Goal: Task Accomplishment & Management: Manage account settings

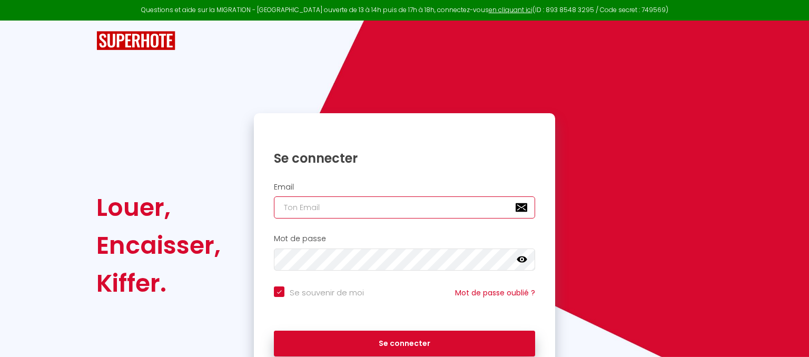
click at [332, 205] on input "email" at bounding box center [404, 207] width 261 height 22
type input "[EMAIL_ADDRESS][DOMAIN_NAME]"
checkbox input "true"
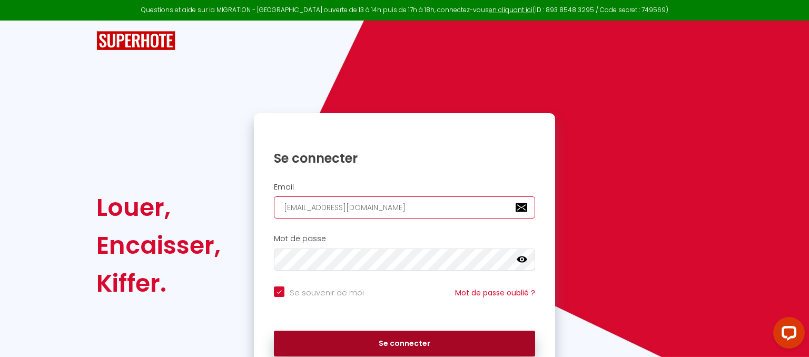
type input "[EMAIL_ADDRESS][DOMAIN_NAME]"
click at [349, 346] on button "Se connecter" at bounding box center [404, 344] width 261 height 26
checkbox input "true"
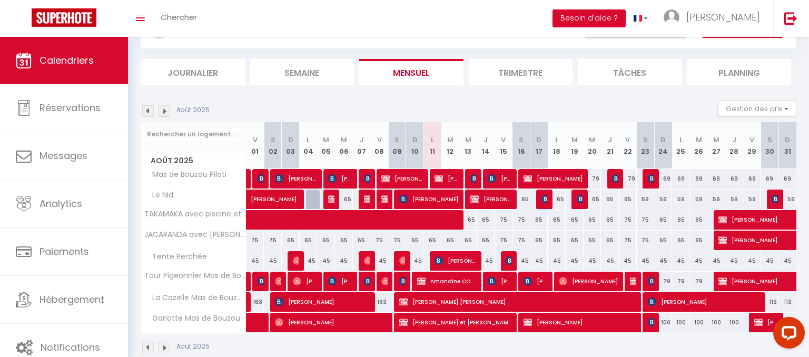
scroll to position [69, 0]
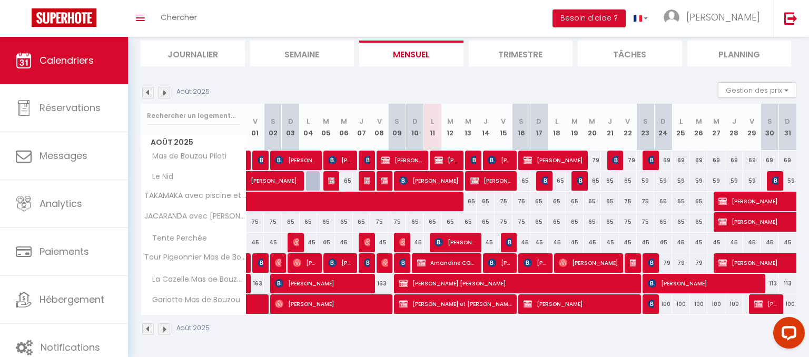
click at [682, 317] on div "Août 2025" at bounding box center [468, 330] width 655 height 31
click at [625, 21] on button "Besoin d'aide ?" at bounding box center [588, 18] width 73 height 18
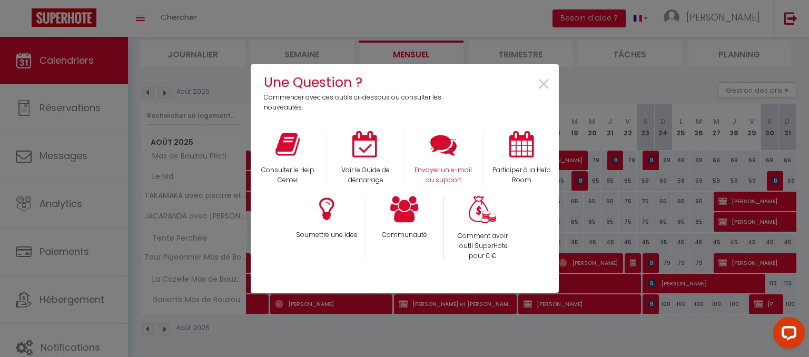
click at [434, 147] on icon at bounding box center [443, 144] width 26 height 26
click at [541, 83] on span "×" at bounding box center [543, 84] width 14 height 33
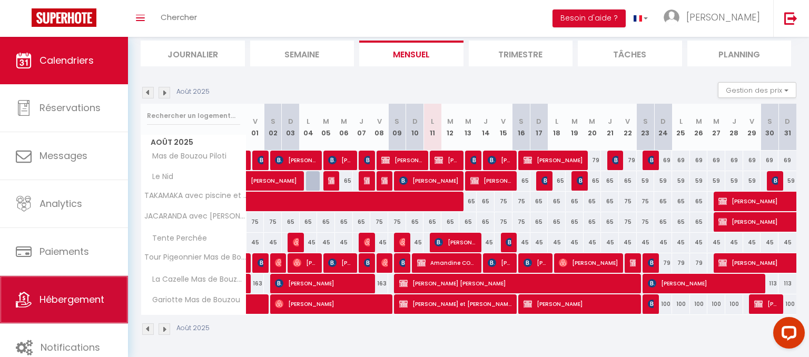
click at [43, 302] on span "Hébergement" at bounding box center [71, 299] width 65 height 13
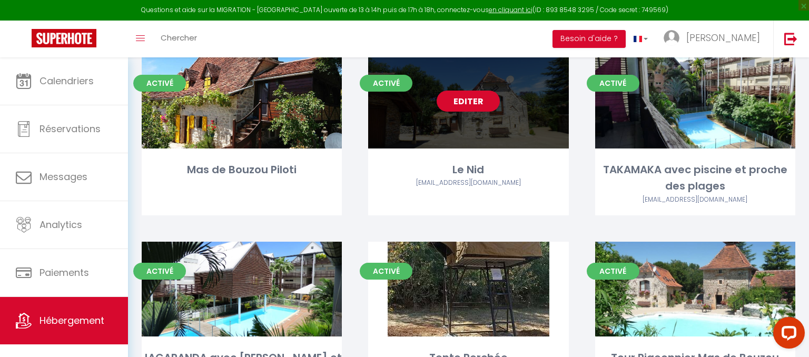
scroll to position [64, 0]
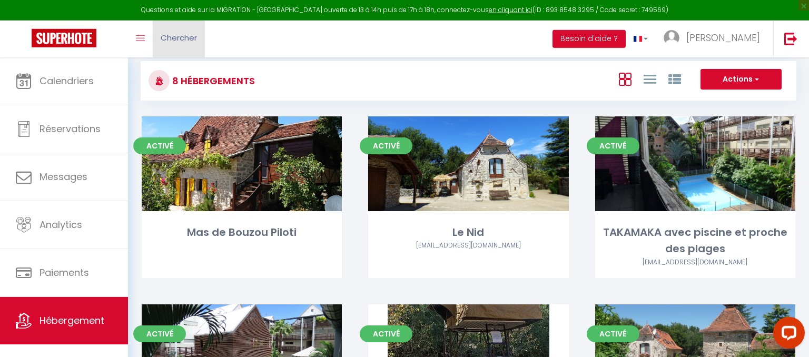
click at [174, 53] on link "Chercher" at bounding box center [179, 39] width 52 height 37
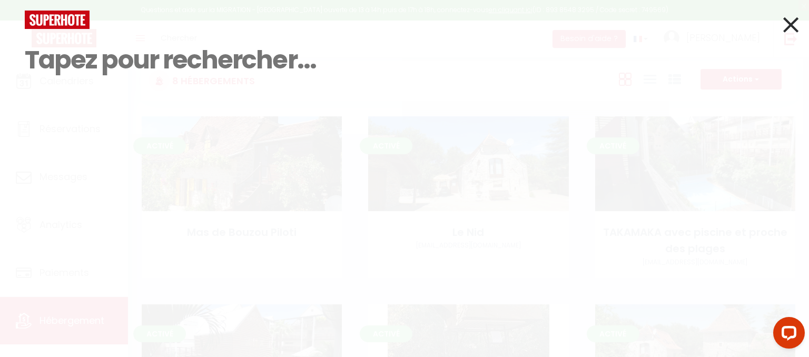
click at [799, 27] on div "Résultat de la recherche Id Appart Voyageur Checkin Checkout Nuits Pers. Platef…" at bounding box center [404, 178] width 809 height 357
click at [795, 28] on icon at bounding box center [790, 25] width 15 height 26
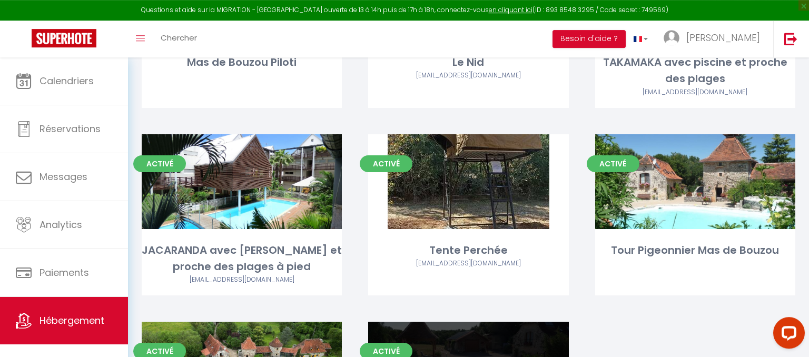
scroll to position [240, 0]
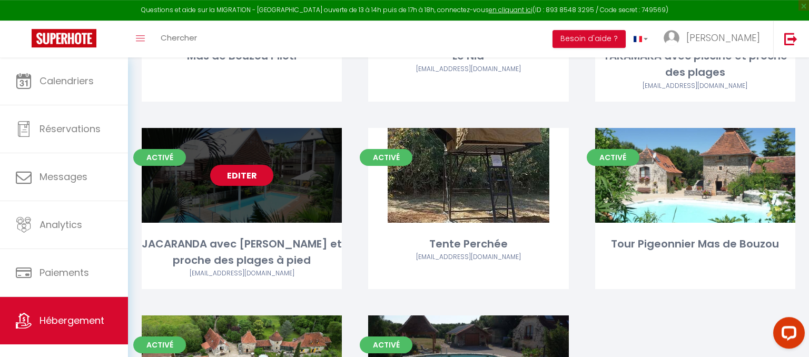
click at [154, 21] on link "Chercher" at bounding box center [179, 39] width 52 height 37
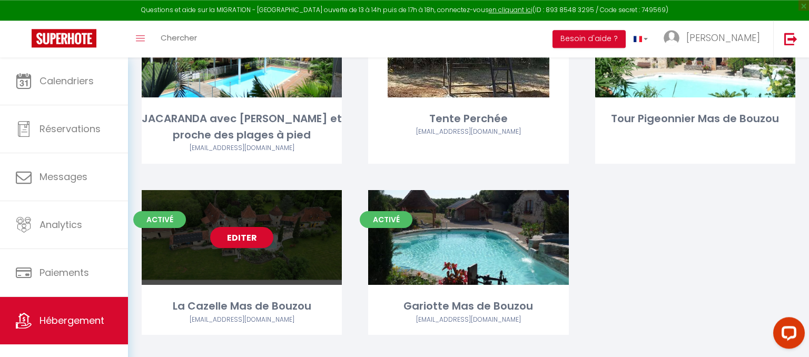
scroll to position [366, 0]
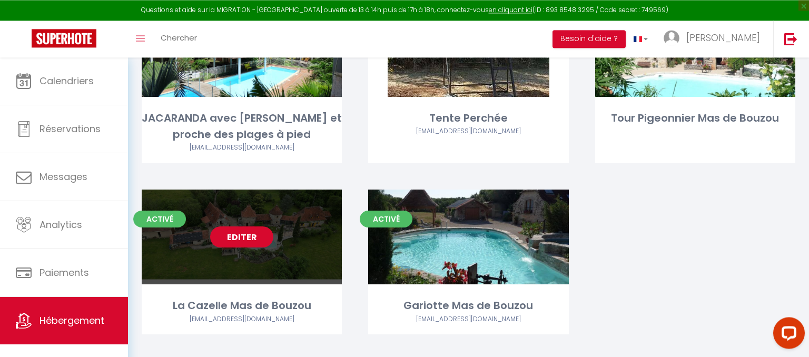
click at [245, 238] on link "Editer" at bounding box center [241, 236] width 63 height 21
select select "3"
select select "2"
select select "1"
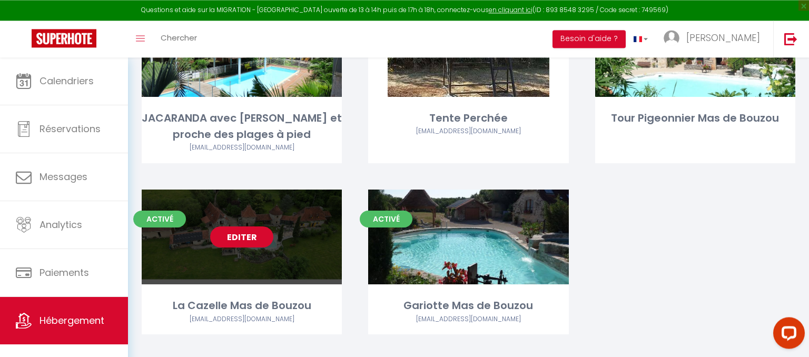
select select "28"
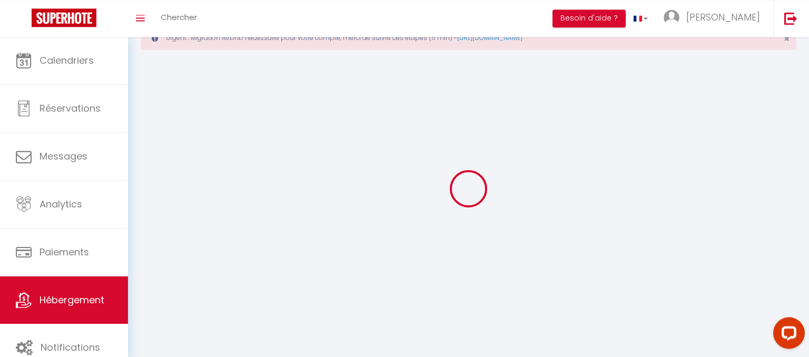
select select
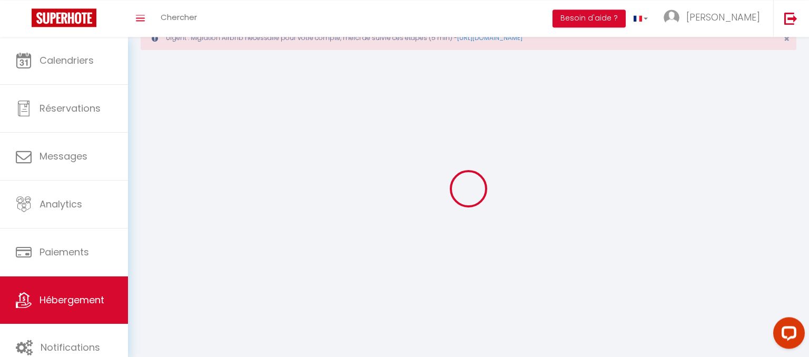
select select
checkbox input "false"
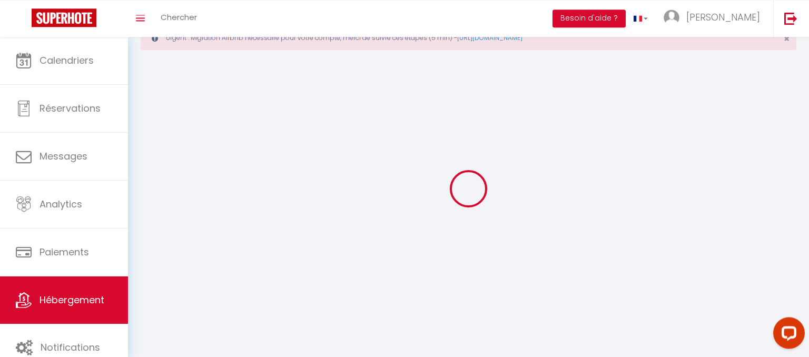
checkbox input "false"
select select
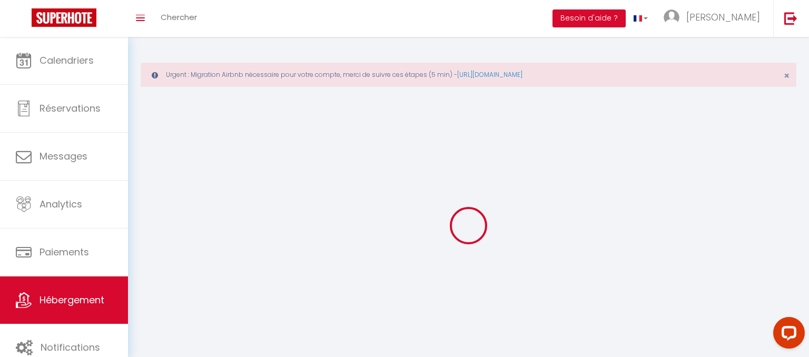
select select
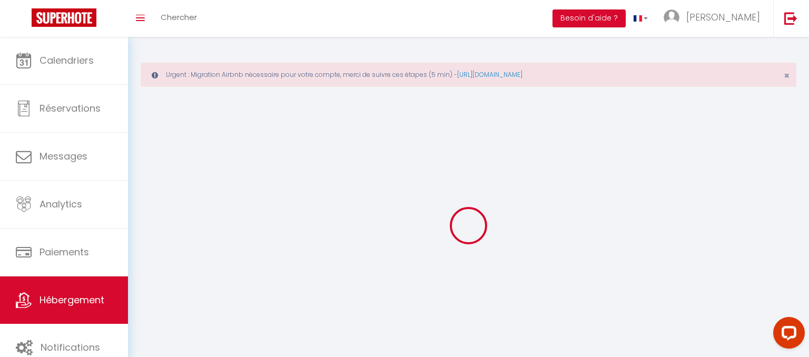
select select
checkbox input "false"
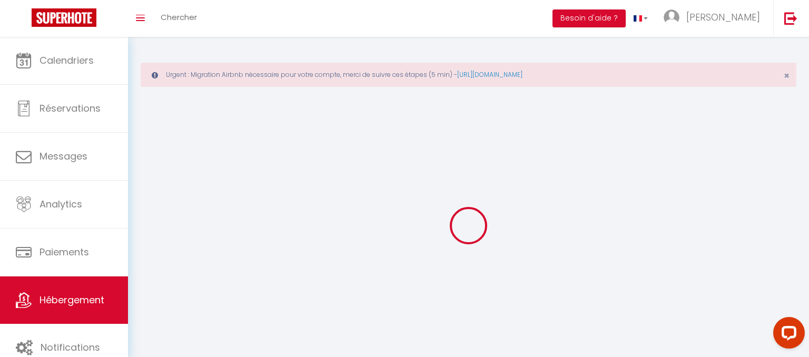
checkbox input "false"
select select
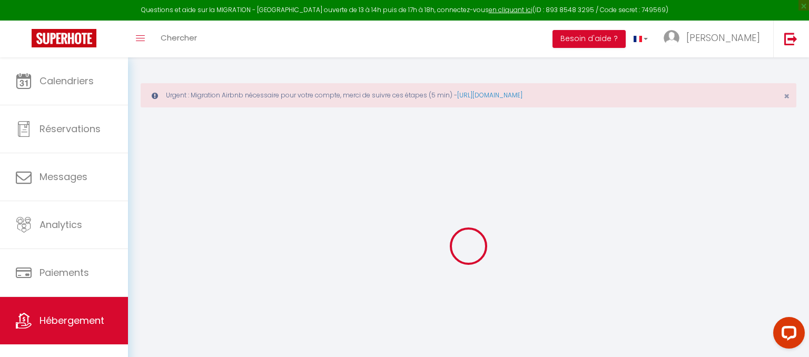
select select
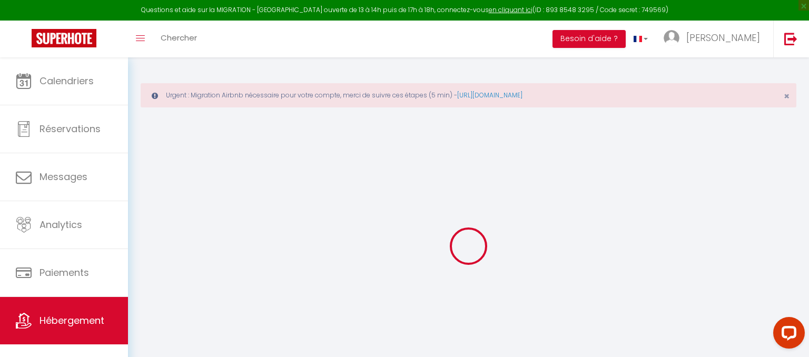
select select
checkbox input "false"
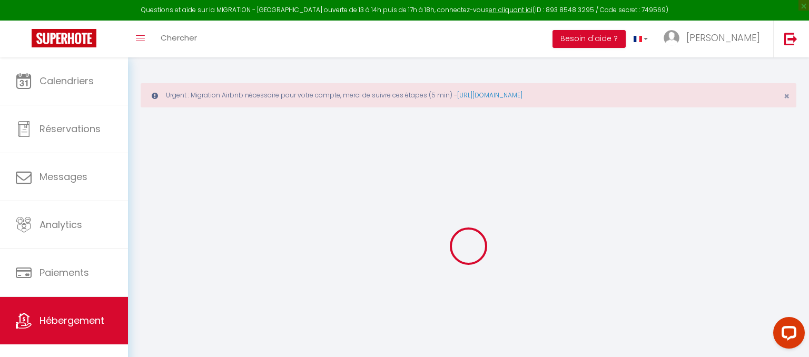
checkbox input "false"
select select
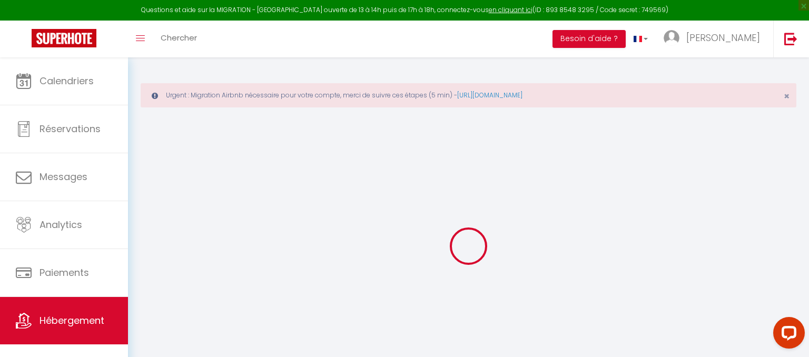
select select
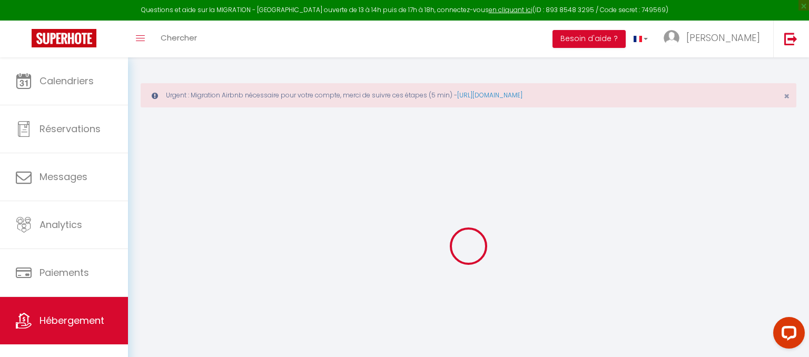
checkbox input "false"
select select
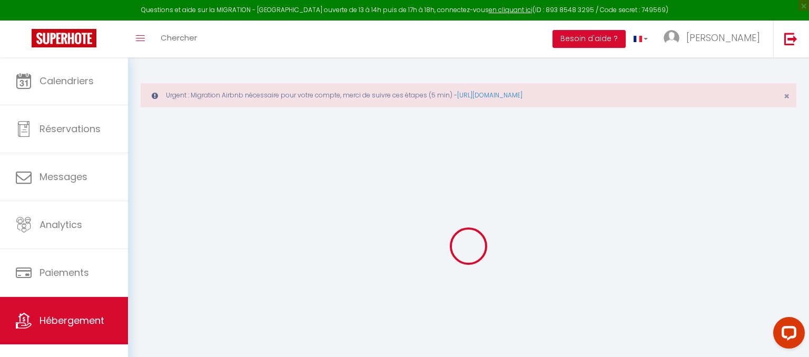
select select
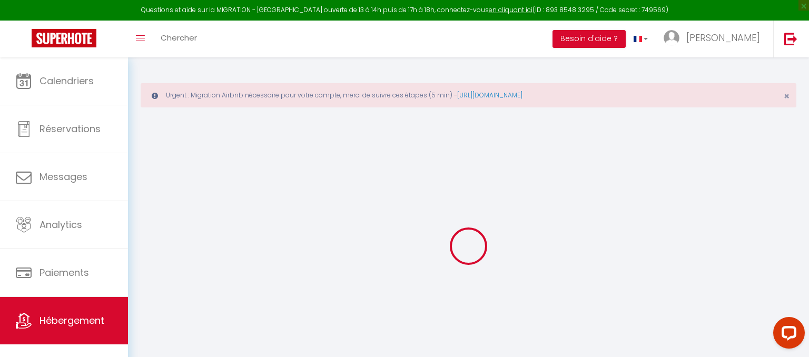
select select
checkbox input "false"
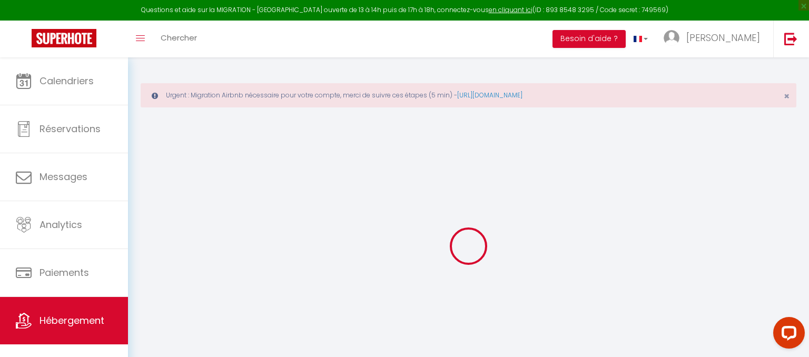
checkbox input "false"
select select
type input "La Cazelle Mas de Bouzou"
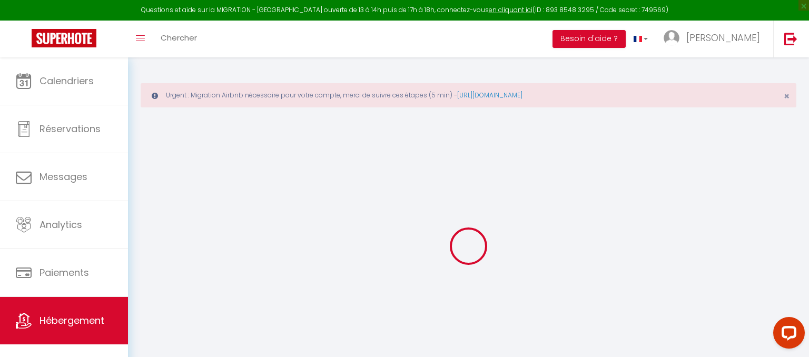
type input "[PERSON_NAME]"
select select "houses"
select select "5"
select select "2"
type input "150"
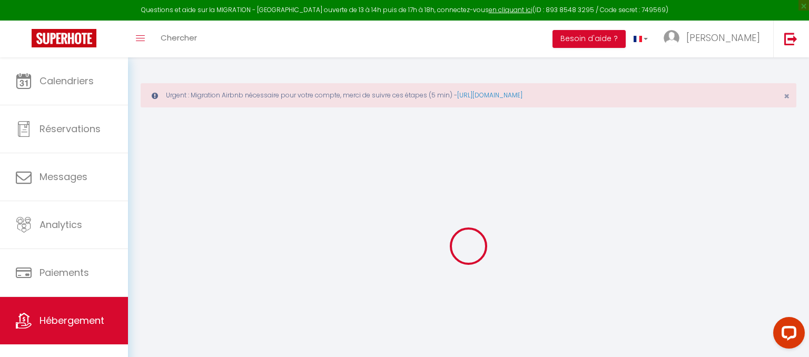
select select
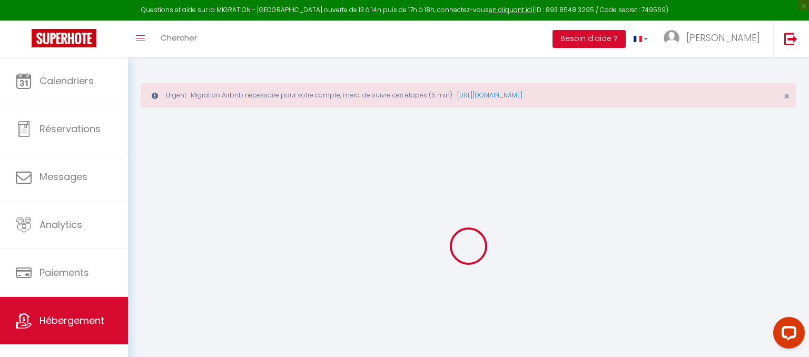
type input "mas de bouzou"
type input "46320"
type input "Grezes"
select select
type input "[EMAIL_ADDRESS][DOMAIN_NAME]"
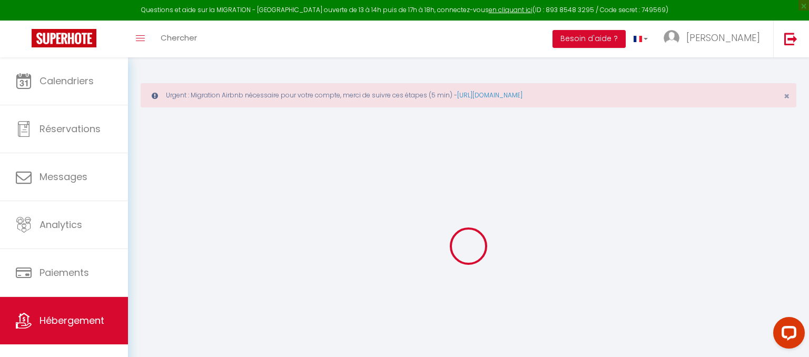
select select
checkbox input "false"
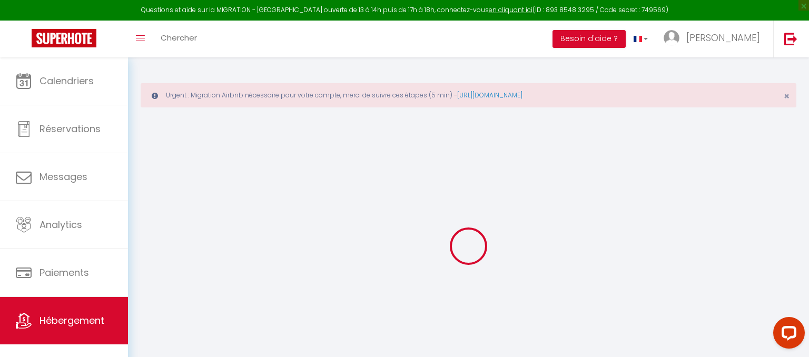
select select
type input "0"
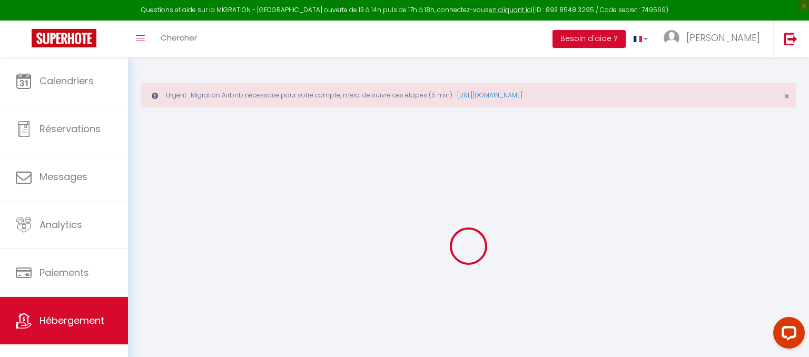
type input "0"
select select
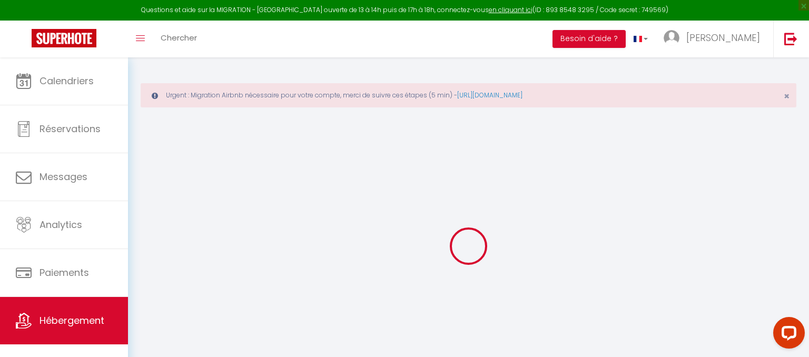
select select
checkbox input "false"
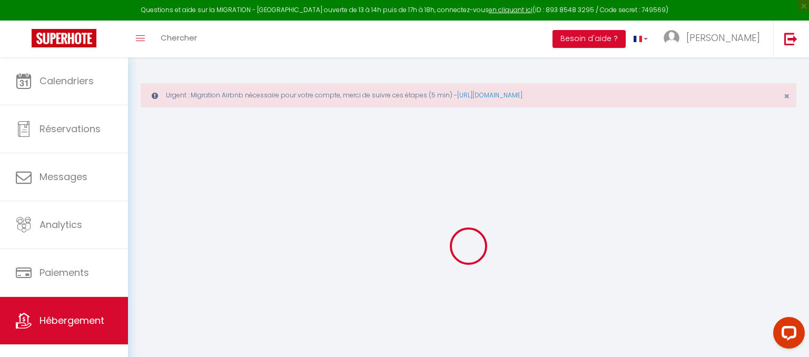
checkbox input "false"
select select
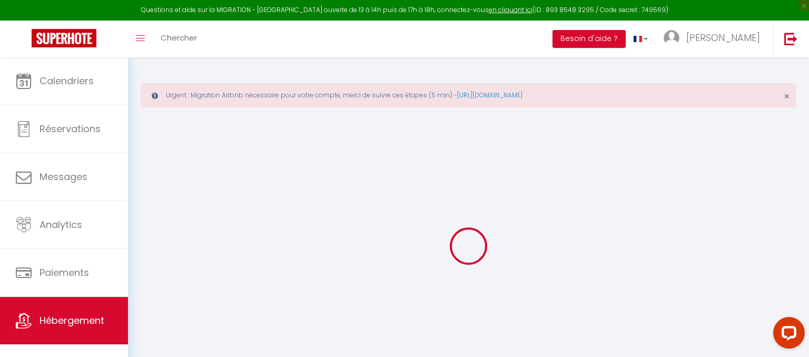
select select
checkbox input "false"
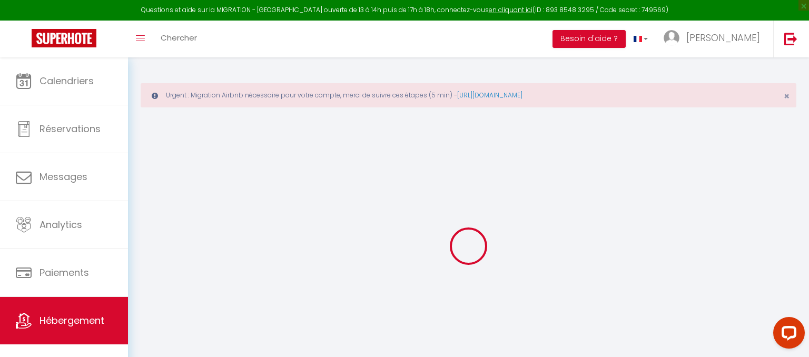
checkbox input "false"
select select
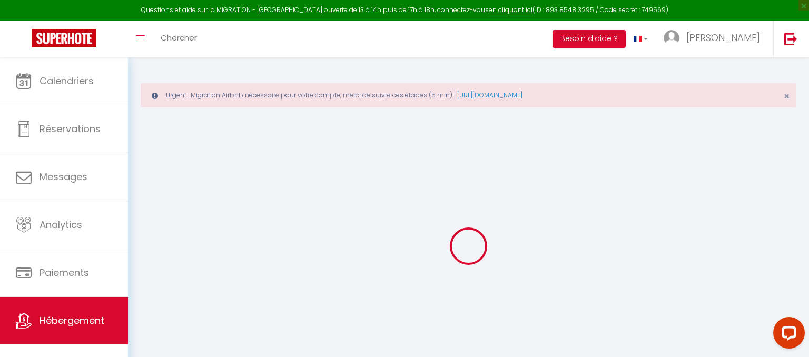
checkbox input "false"
select select
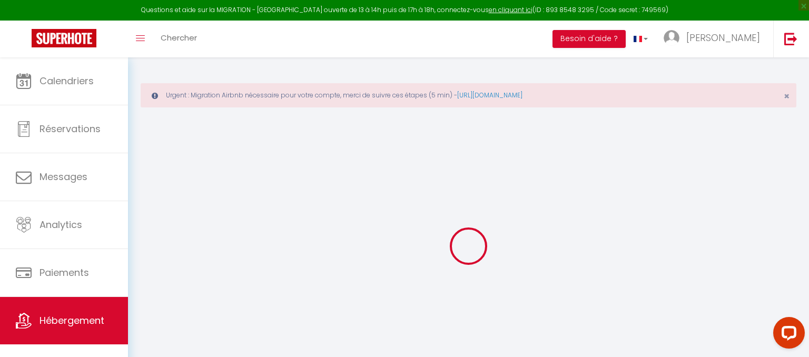
select select
checkbox input "false"
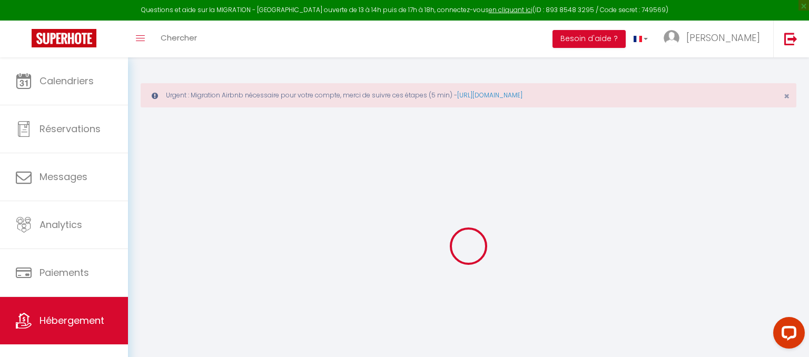
select select "16:00"
select select "19:00"
select select "10:00"
select select "30"
select select "120"
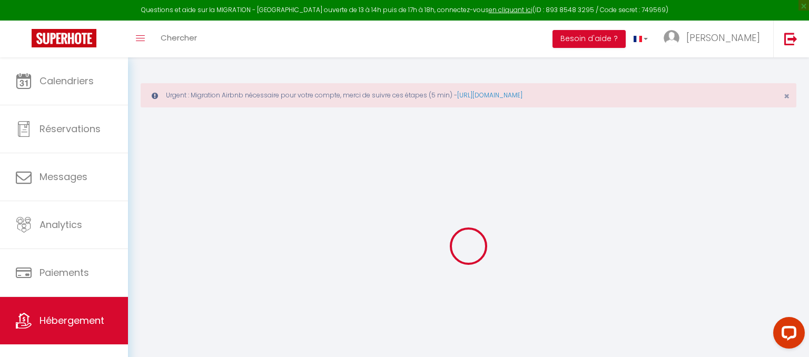
select select
checkbox input "false"
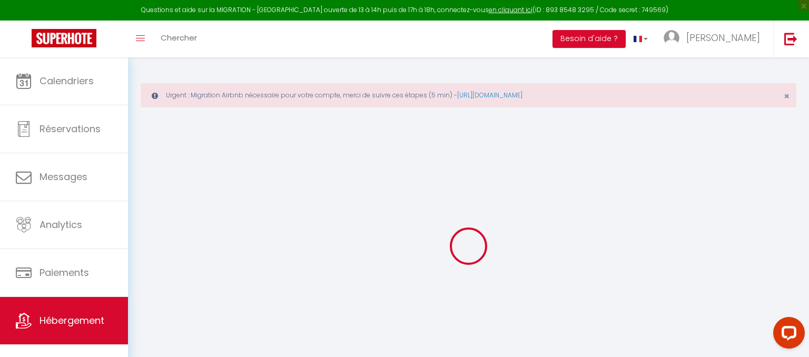
checkbox input "false"
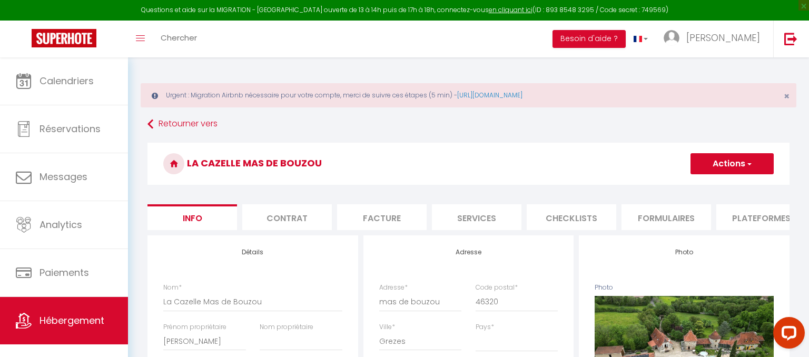
select select
checkbox input "false"
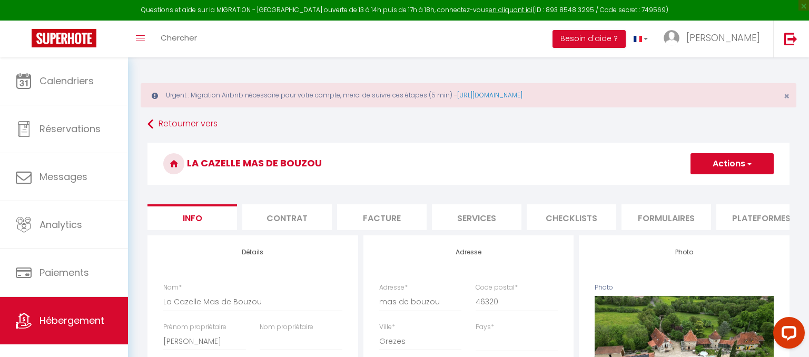
checkbox input "false"
click at [755, 162] on button "Actions" at bounding box center [731, 163] width 83 height 21
select select
checkbox input "false"
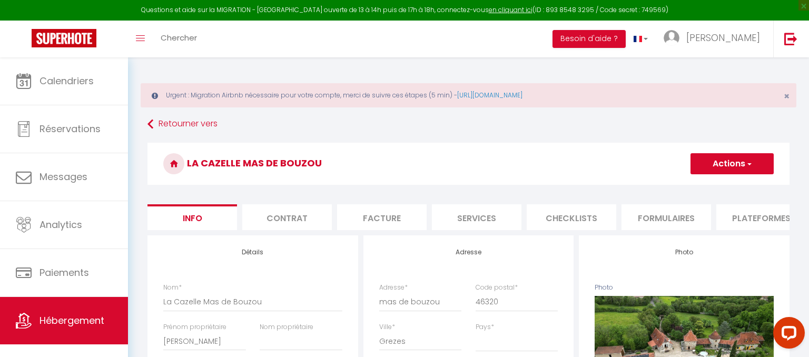
checkbox input "false"
select select
checkbox input "false"
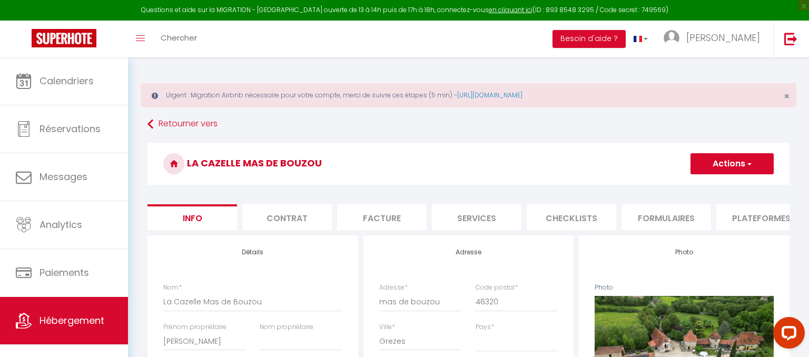
checkbox input "false"
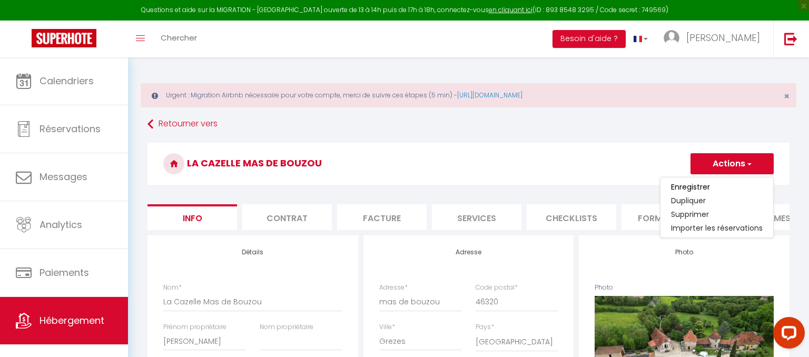
click at [560, 152] on h3 "La Cazelle Mas de Bouzou" at bounding box center [468, 164] width 642 height 42
click at [732, 216] on li "Plateformes" at bounding box center [761, 217] width 90 height 26
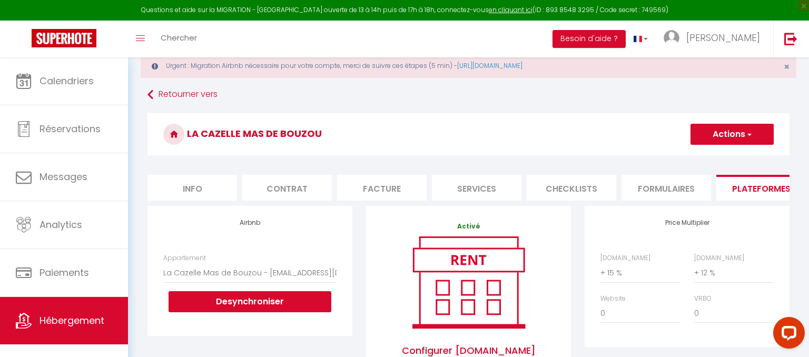
scroll to position [128, 0]
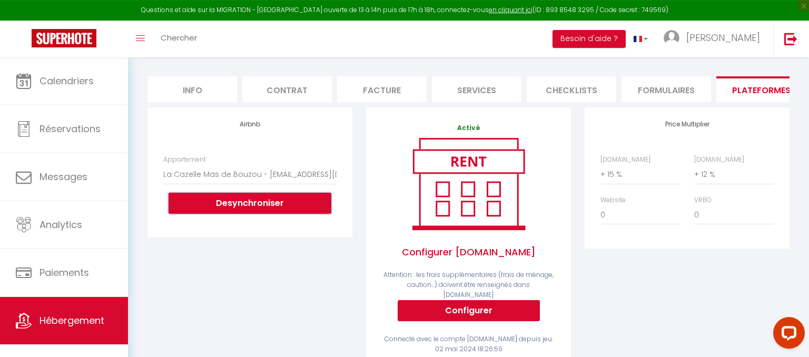
click at [237, 199] on button "Desynchroniser" at bounding box center [249, 203] width 163 height 21
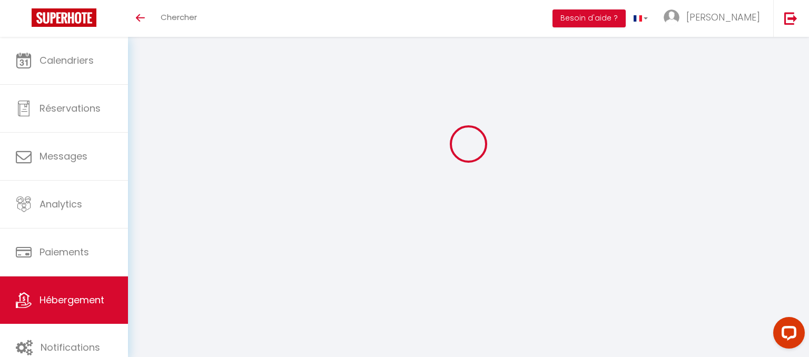
select select "+ 15 %"
select select "+ 12 %"
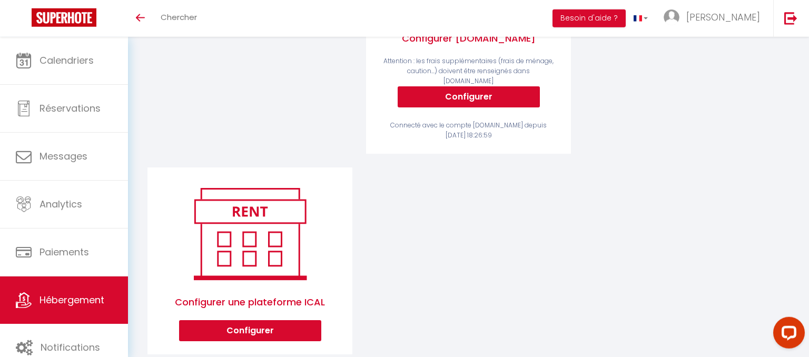
scroll to position [283, 0]
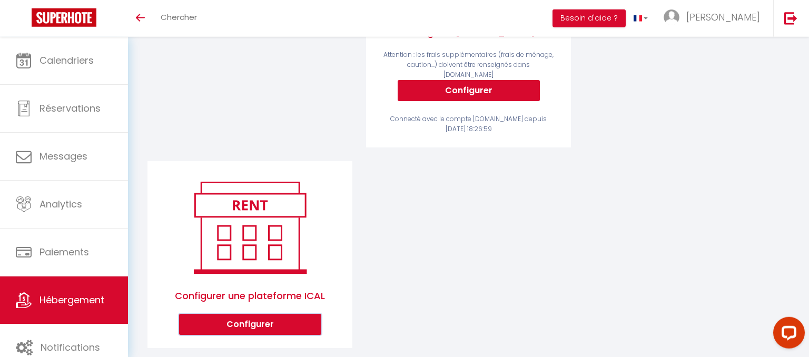
click at [271, 314] on button "Configurer" at bounding box center [250, 324] width 142 height 21
select select "1"
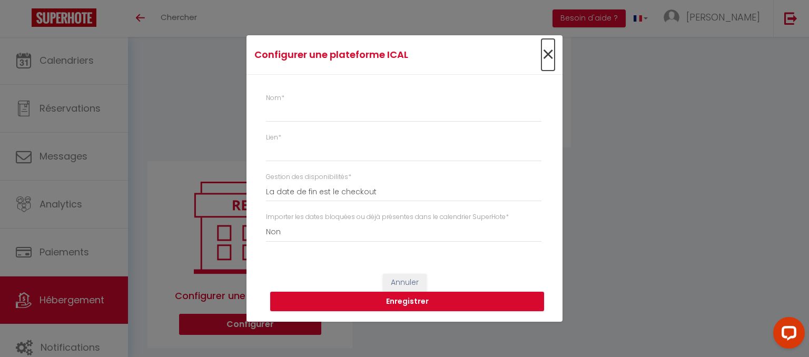
click at [545, 55] on span "×" at bounding box center [547, 55] width 13 height 32
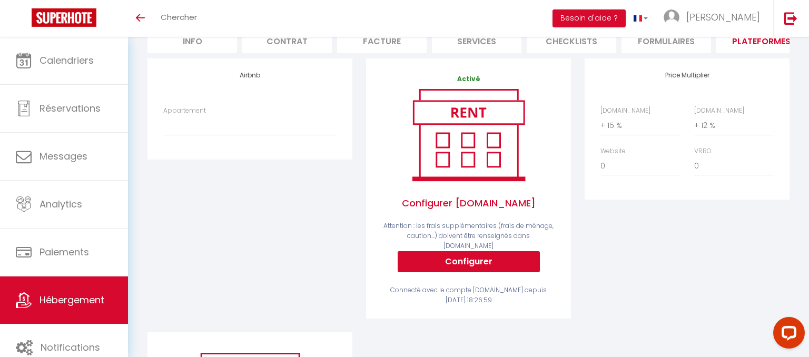
click at [163, 166] on div "Airbnb Appartement JACARANDA avec piscine et proche des plages à pied - lesdock…" at bounding box center [250, 195] width 218 height 274
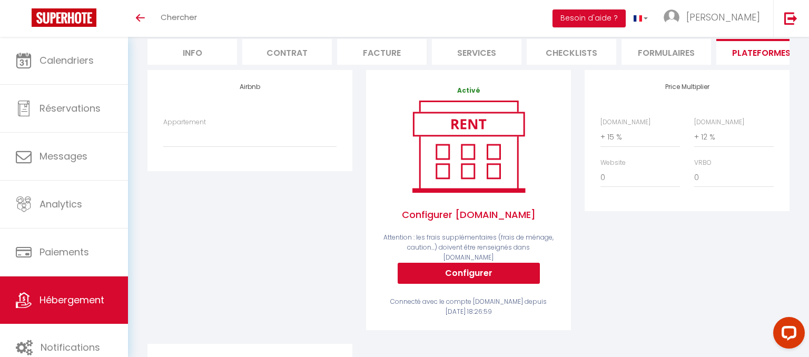
scroll to position [0, 0]
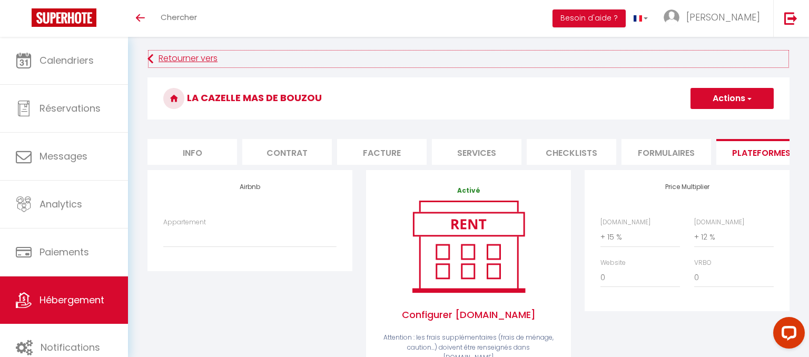
click at [155, 56] on link "Retourner vers" at bounding box center [468, 58] width 642 height 19
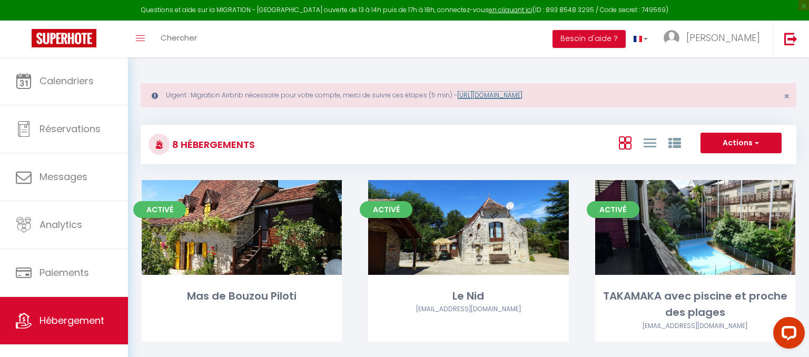
click at [499, 94] on link "https://superhote.com/migration-airbnb" at bounding box center [489, 95] width 65 height 9
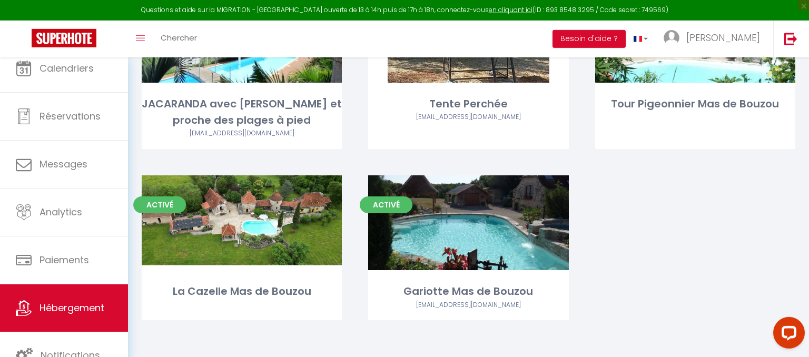
scroll to position [382, 0]
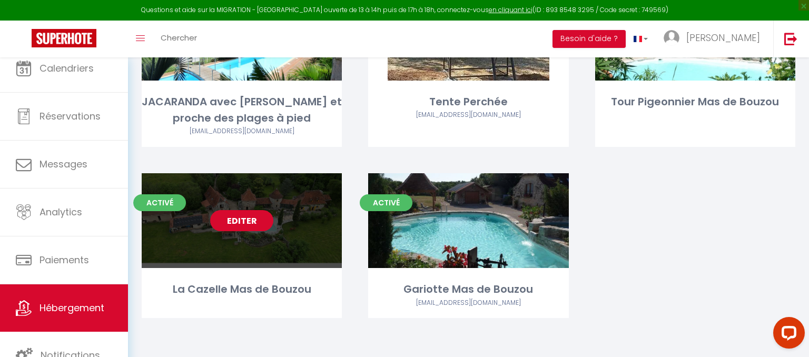
click at [263, 219] on link "Editer" at bounding box center [241, 220] width 63 height 21
select select "3"
select select "2"
select select "1"
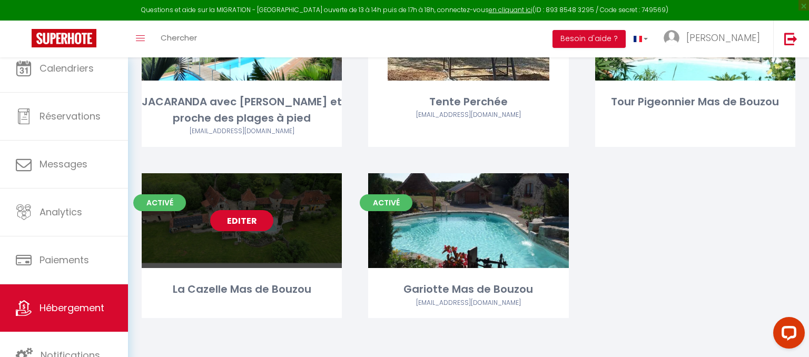
select select "1"
select select "28"
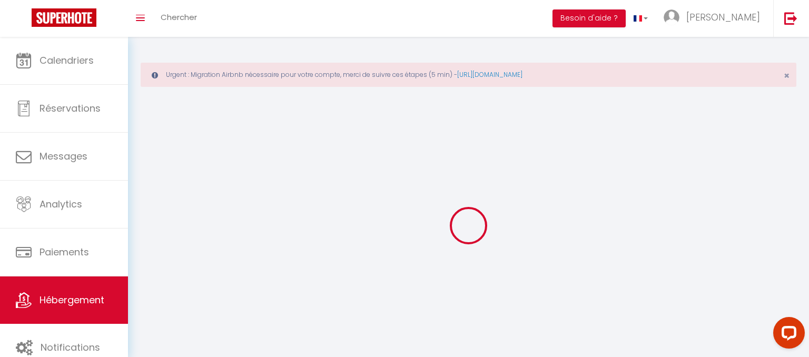
select select
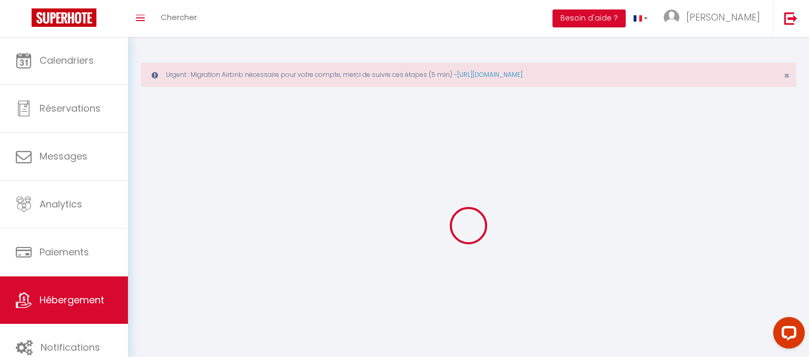
select select
checkbox input "false"
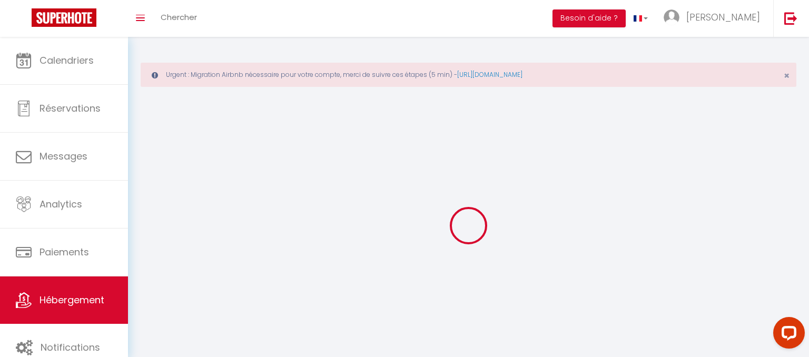
select select
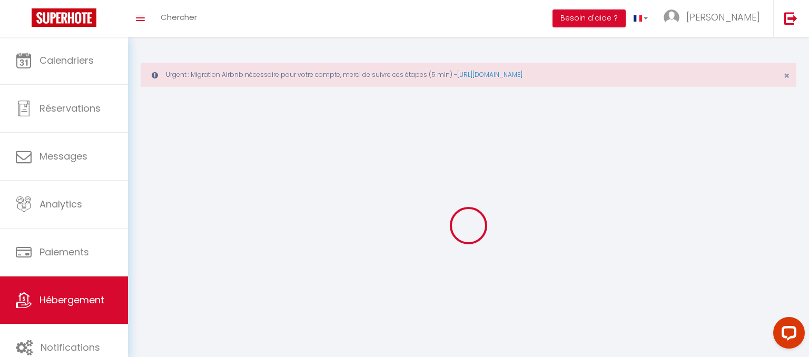
select select
checkbox input "false"
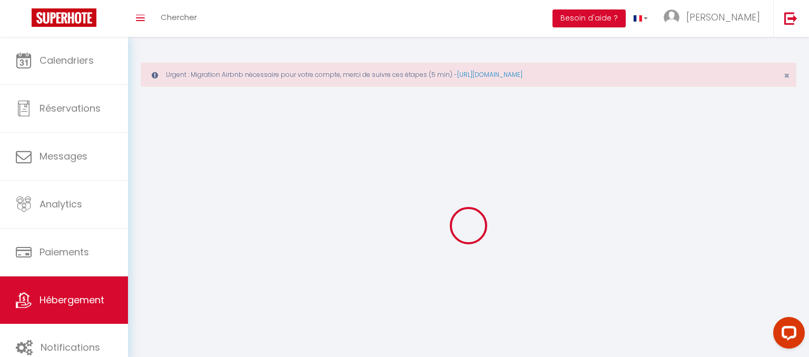
checkbox input "false"
select select
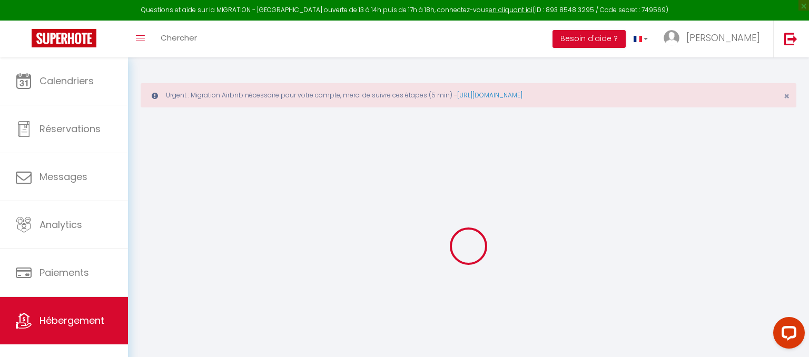
select select
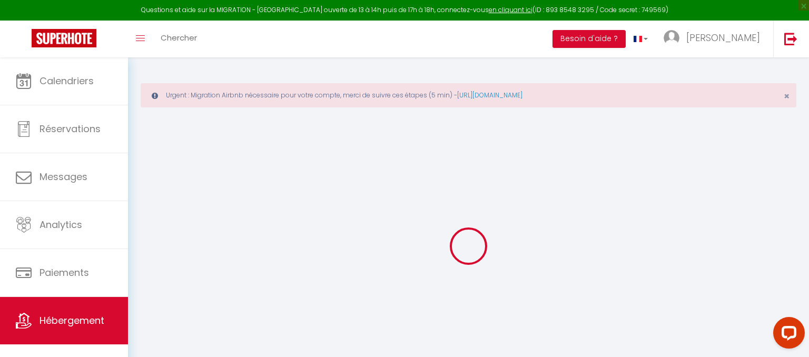
select select
checkbox input "false"
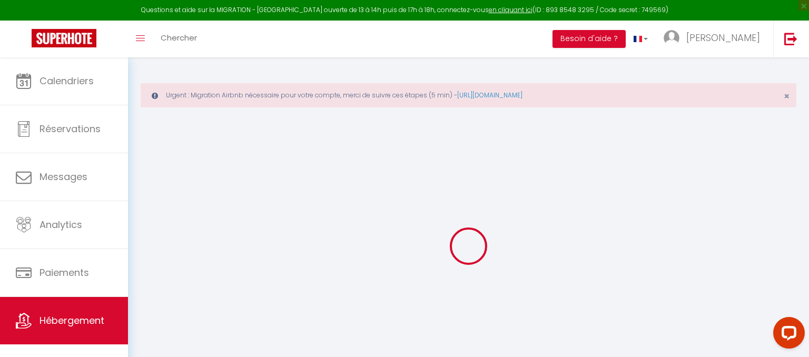
select select
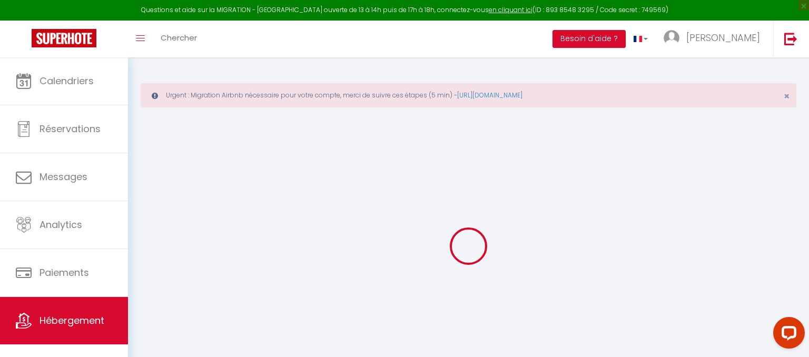
select select
checkbox input "false"
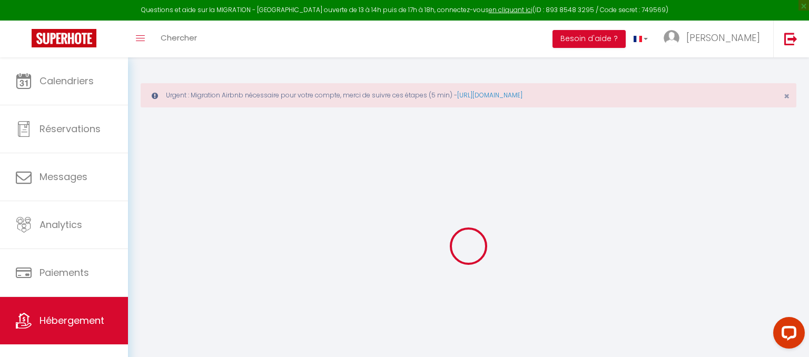
checkbox input "false"
select select
type input "La Cazelle Mas de Bouzou"
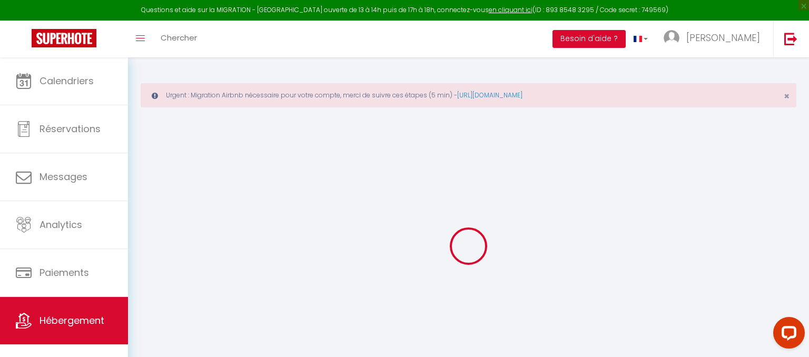
type input "[PERSON_NAME]"
select select "houses"
select select "5"
select select "2"
type input "150"
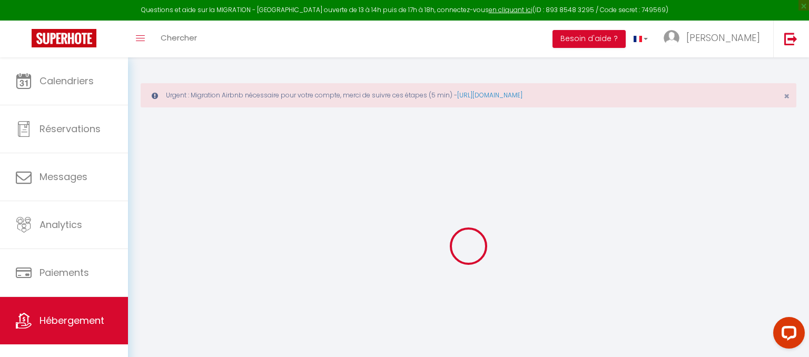
select select
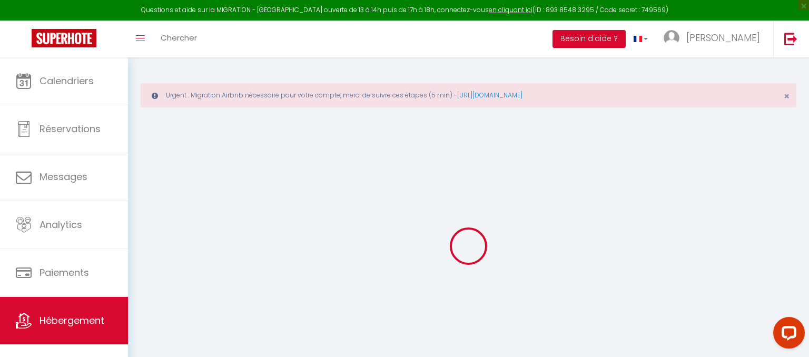
type input "mas de bouzou"
type input "46320"
type input "Grezes"
type input "[EMAIL_ADDRESS][DOMAIN_NAME]"
select select
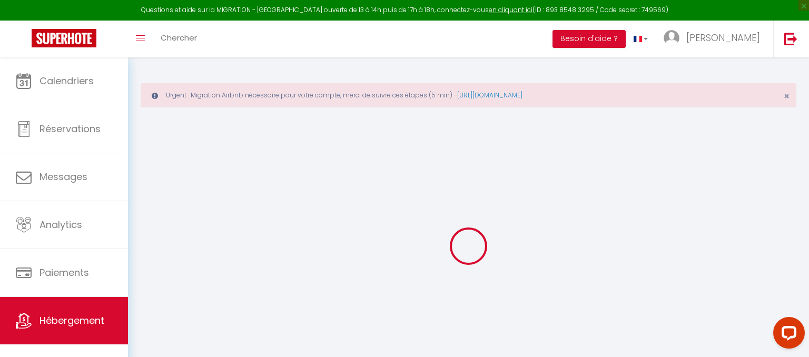
checkbox input "false"
select select
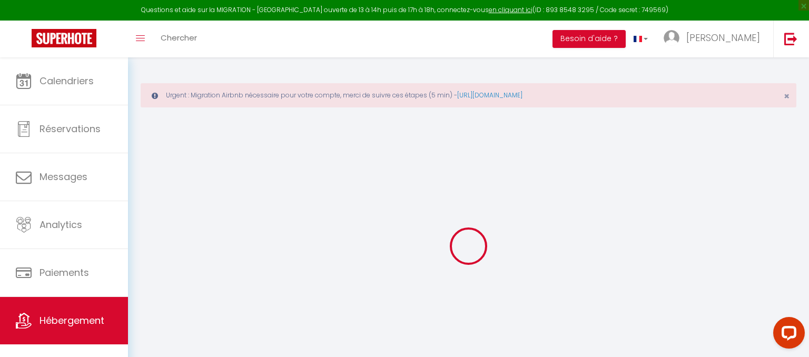
select select
type input "0"
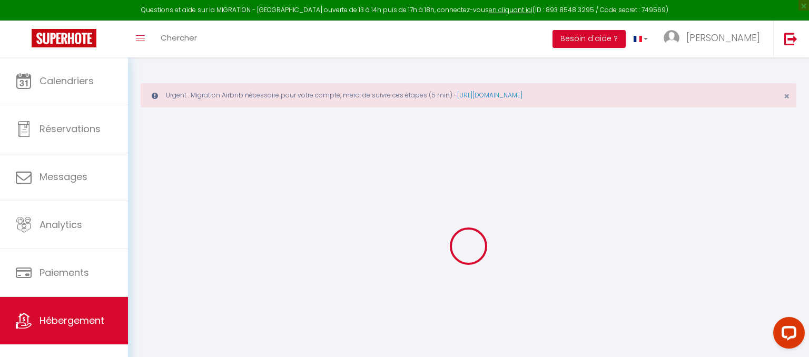
select select
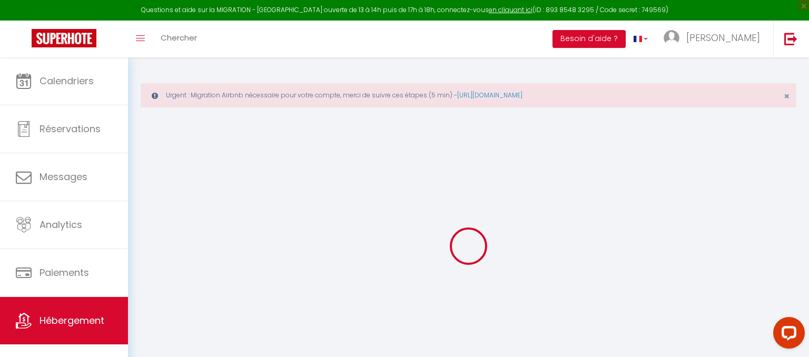
select select
checkbox input "false"
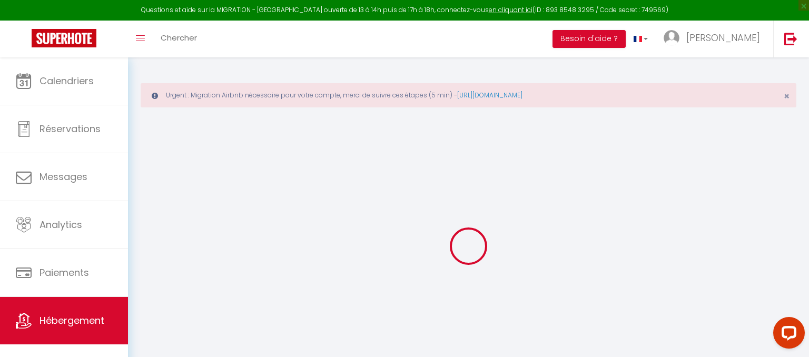
select select
checkbox input "false"
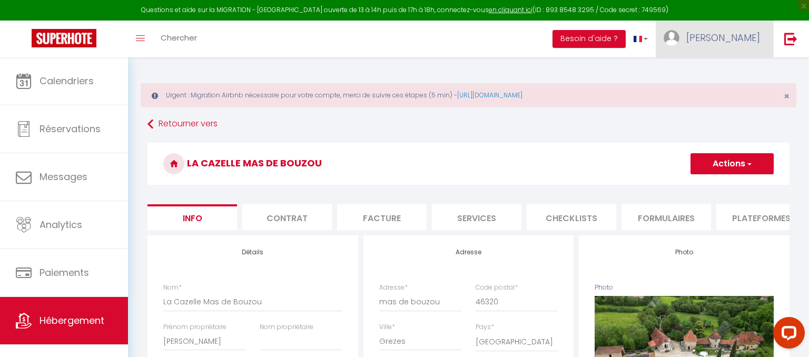
select select
checkbox input "false"
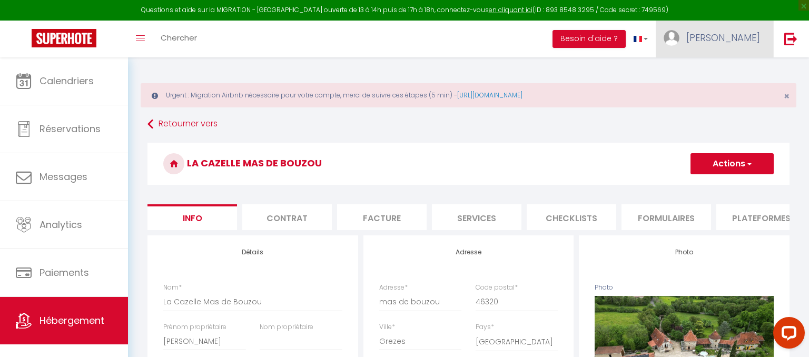
click at [748, 47] on link "[PERSON_NAME]" at bounding box center [713, 39] width 117 height 37
click at [733, 73] on link "Paramètres" at bounding box center [731, 73] width 78 height 18
select select "28"
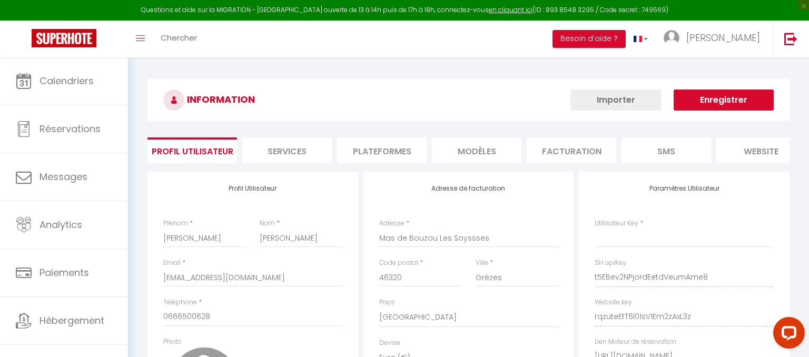
type input "t5EBev2NPjordEetdVeumAme8"
type input "rqzuteEtT6l01sV1Em2zAxL3z"
type input "[URL][DOMAIN_NAME]"
select select "fr"
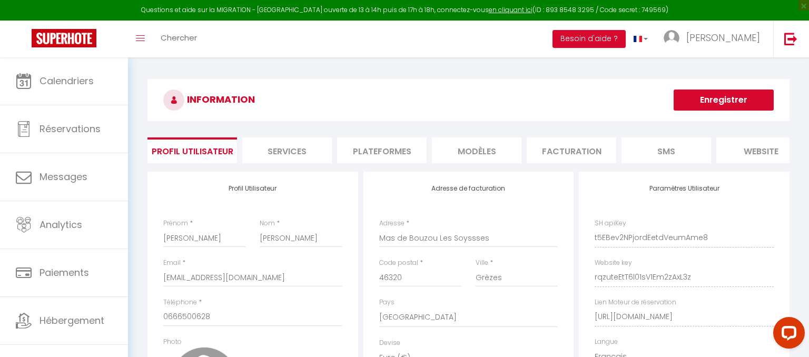
click at [382, 152] on li "Plateformes" at bounding box center [382, 150] width 90 height 26
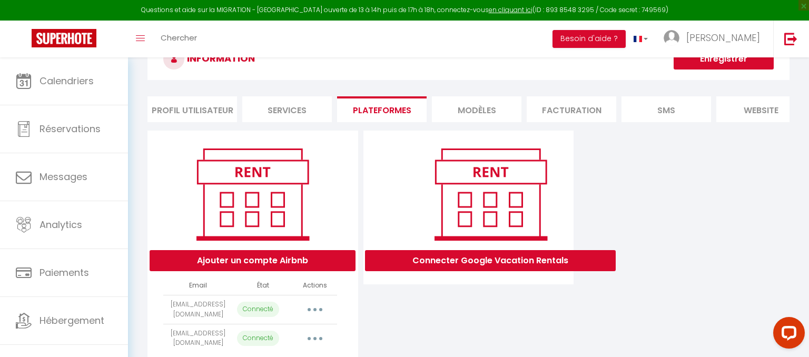
scroll to position [86, 0]
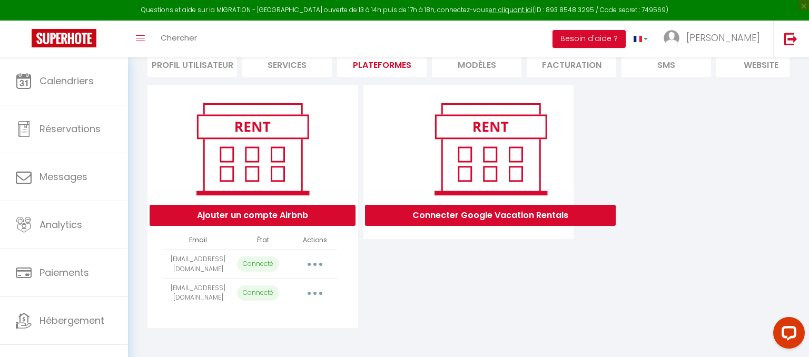
click at [312, 287] on button "button" at bounding box center [314, 293] width 29 height 17
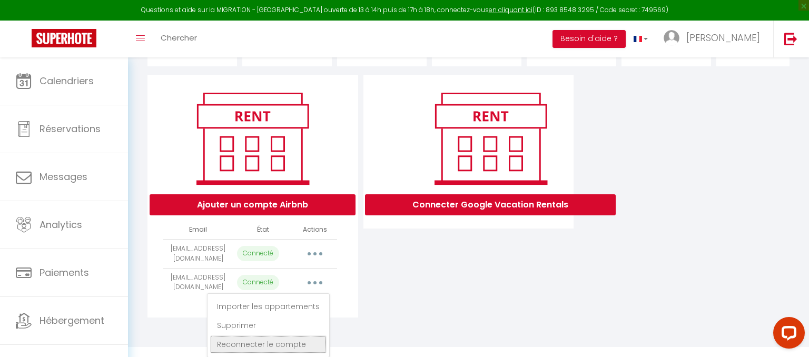
click at [251, 344] on link "Reconnecter le compte" at bounding box center [268, 344] width 116 height 18
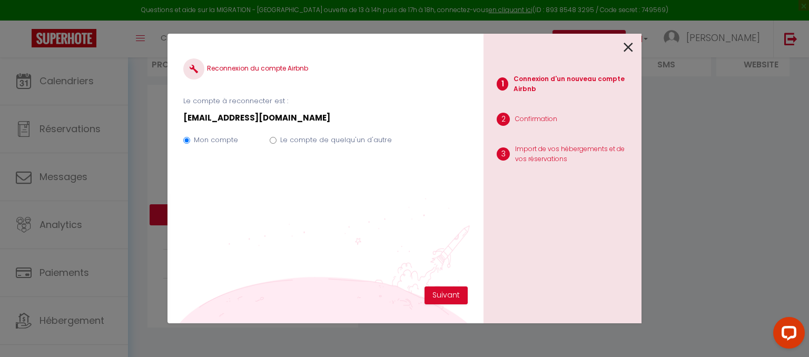
scroll to position [86, 0]
click at [445, 290] on button "Suivant" at bounding box center [445, 295] width 43 height 18
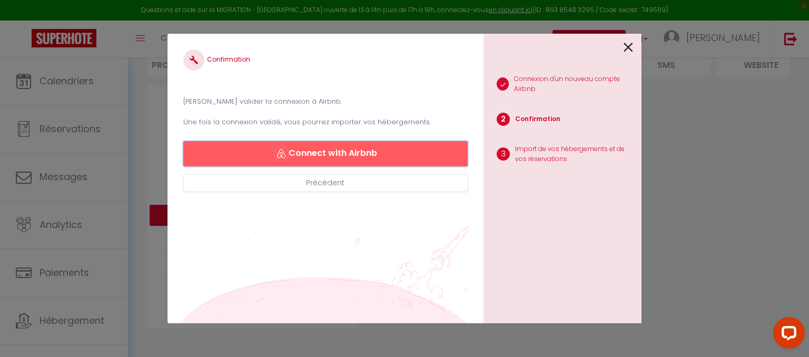
click at [336, 155] on button "Connect with Airbnb" at bounding box center [325, 153] width 284 height 25
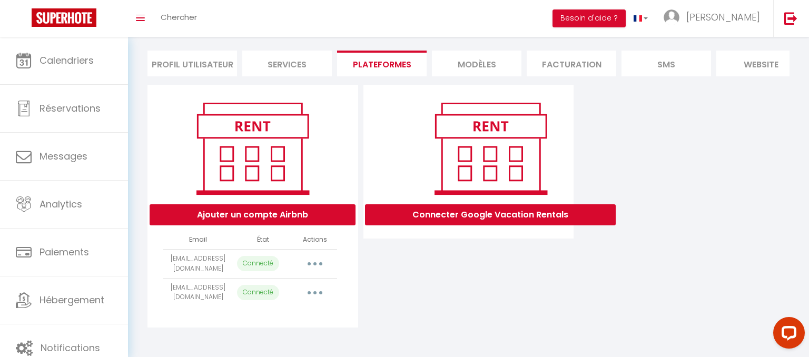
select select "40238"
select select "40239"
select select
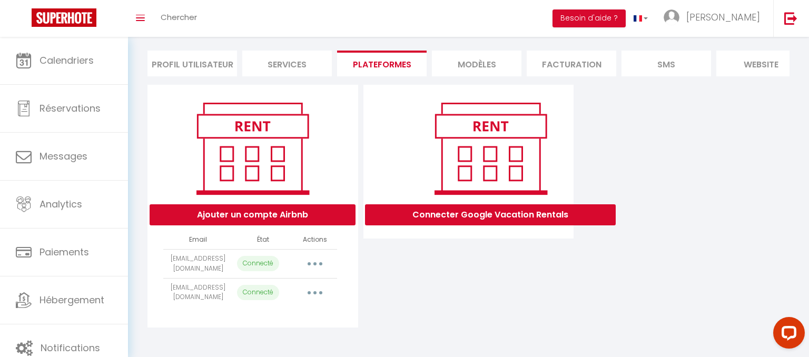
select select "40359"
select select "48903"
select select "61983"
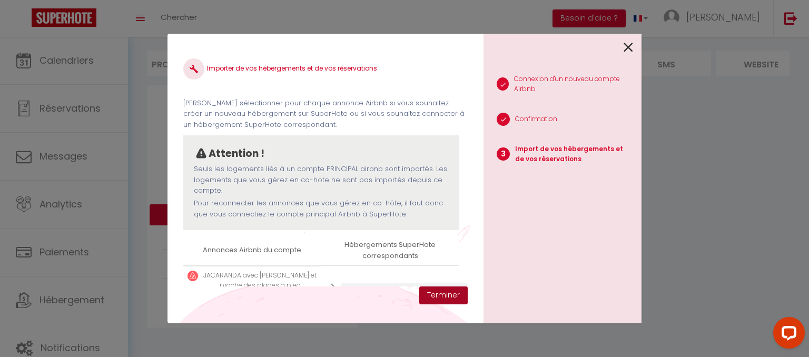
click at [433, 294] on button "Terminer" at bounding box center [443, 295] width 48 height 18
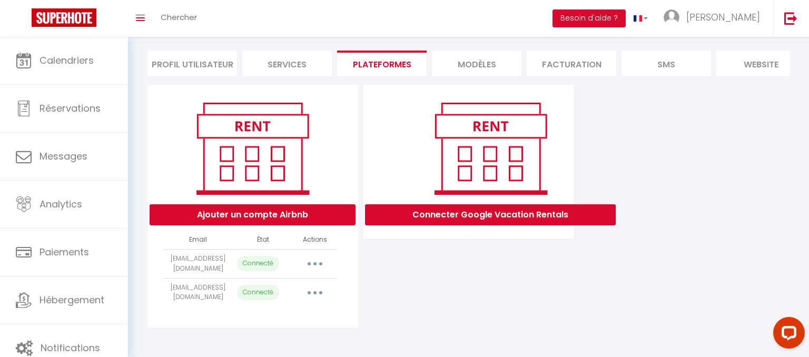
click at [314, 291] on button "button" at bounding box center [314, 292] width 29 height 17
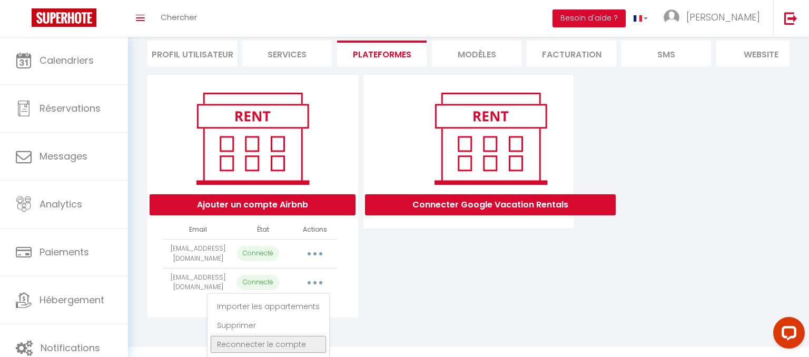
click at [266, 345] on link "Reconnecter le compte" at bounding box center [268, 344] width 116 height 18
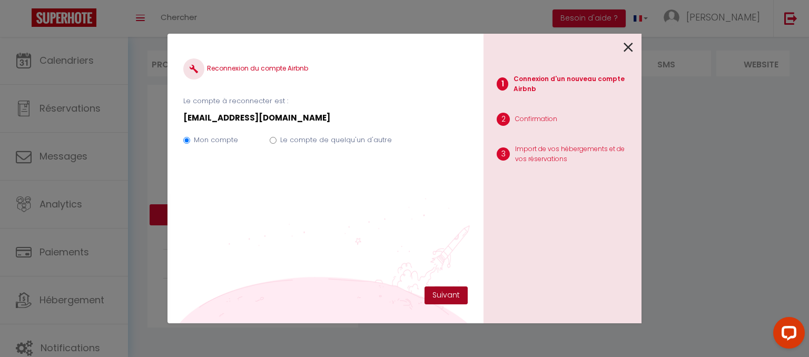
click at [443, 293] on button "Suivant" at bounding box center [445, 295] width 43 height 18
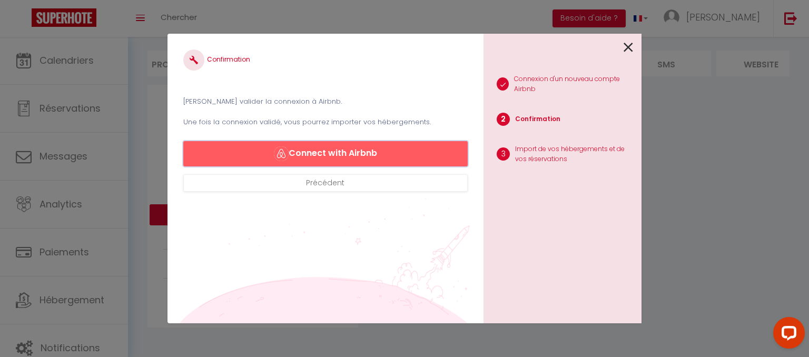
click at [342, 153] on button "Connect with Airbnb" at bounding box center [325, 153] width 284 height 25
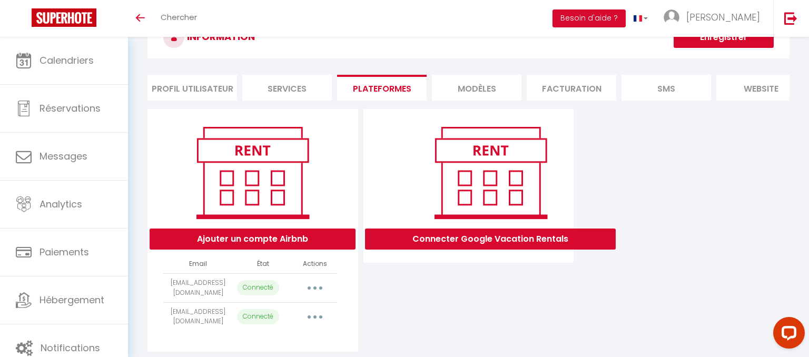
scroll to position [66, 0]
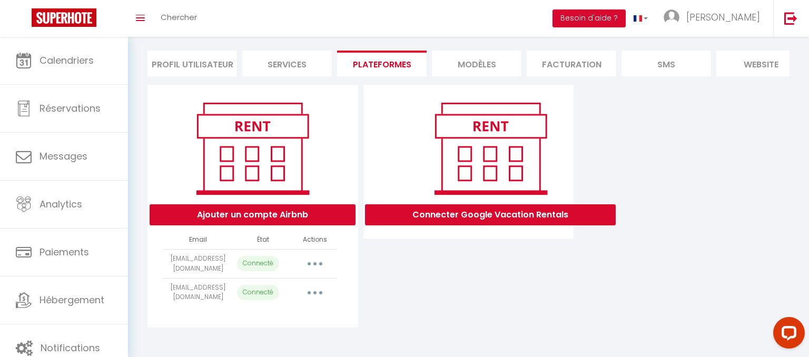
select select "40238"
select select "40239"
select select
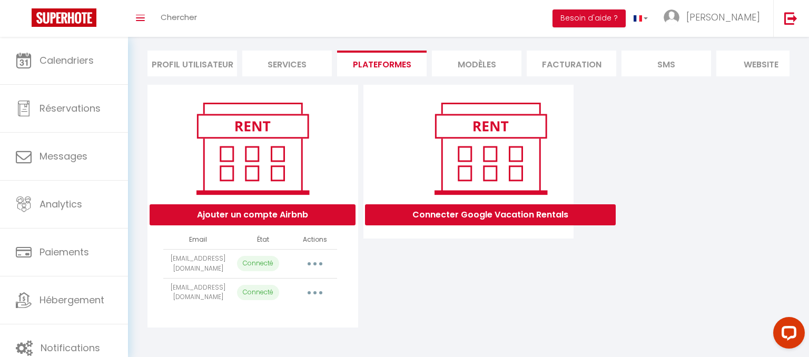
select select "40359"
select select "48903"
select select "61983"
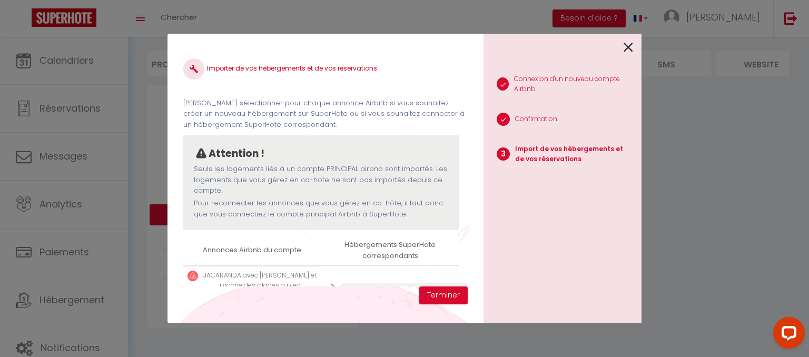
click at [321, 260] on th "Annonces Airbnb du compte" at bounding box center [252, 250] width 138 height 30
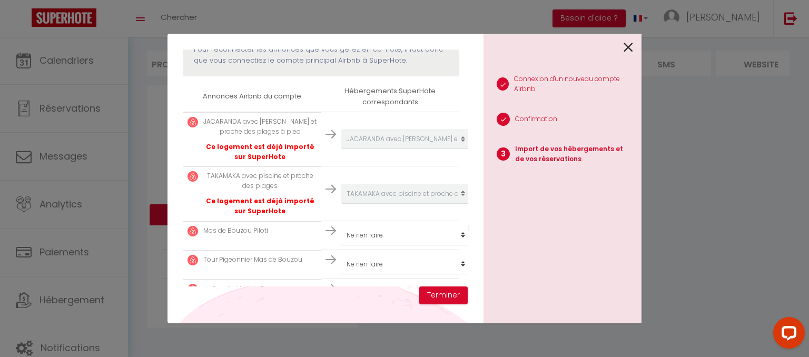
scroll to position [42, 0]
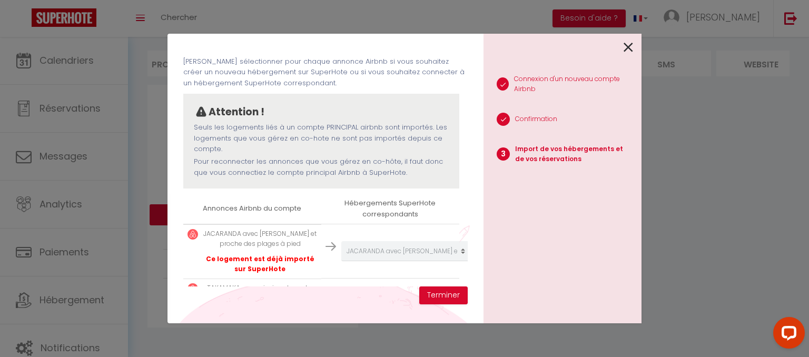
click at [630, 50] on icon at bounding box center [627, 47] width 9 height 16
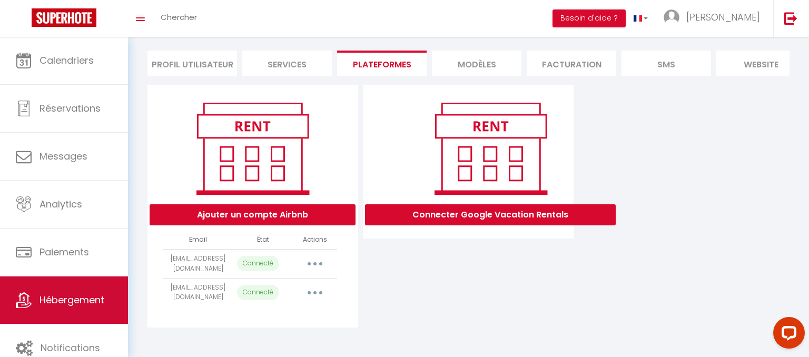
click at [64, 290] on link "Hébergement" at bounding box center [64, 299] width 128 height 47
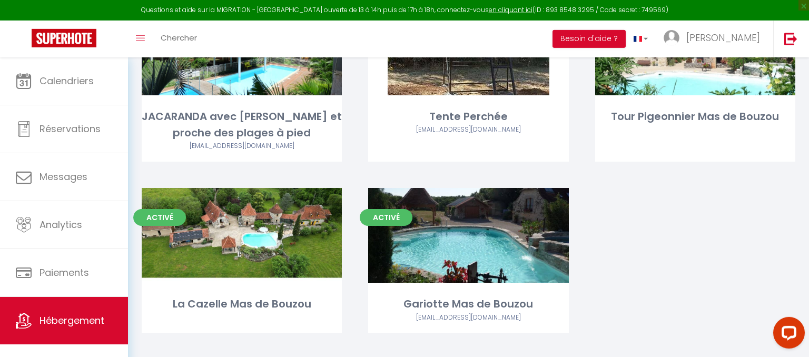
scroll to position [337, 0]
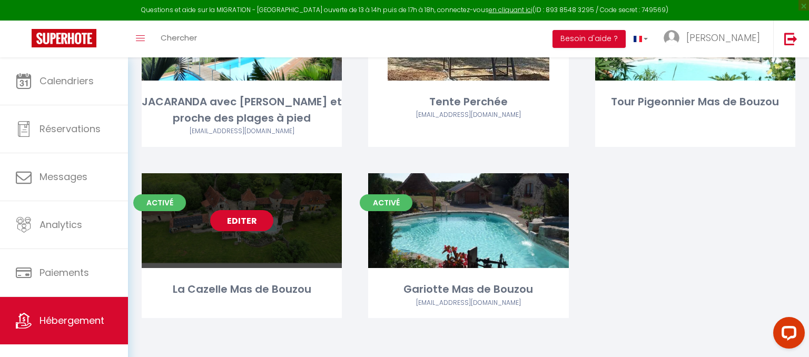
click at [234, 227] on link "Editer" at bounding box center [241, 220] width 63 height 21
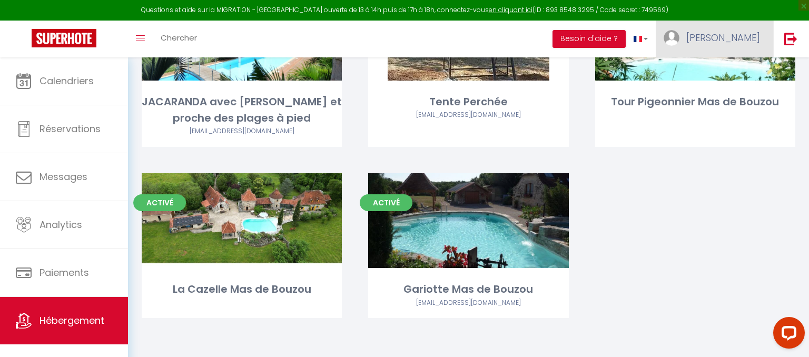
click at [755, 35] on span "[PERSON_NAME]" at bounding box center [723, 37] width 74 height 13
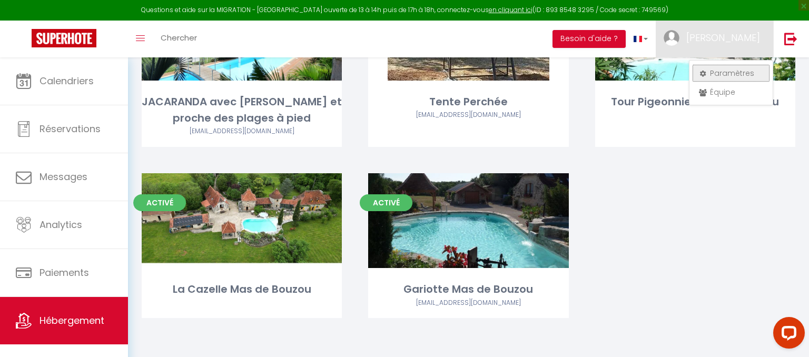
click at [723, 72] on link "Paramètres" at bounding box center [731, 73] width 78 height 18
select select "fr"
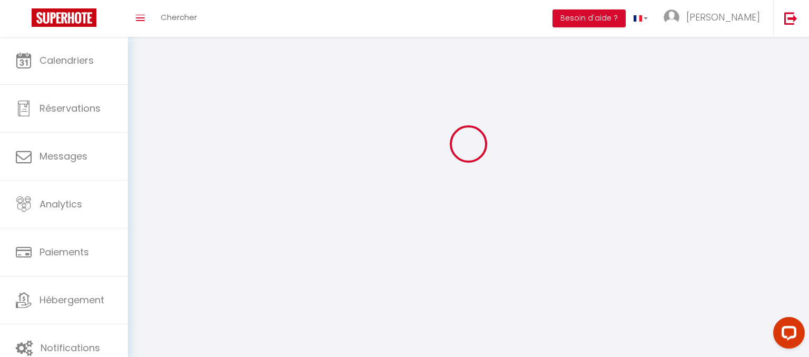
select select
type input "[PERSON_NAME]"
type input "Hoareau"
type input "0666500628"
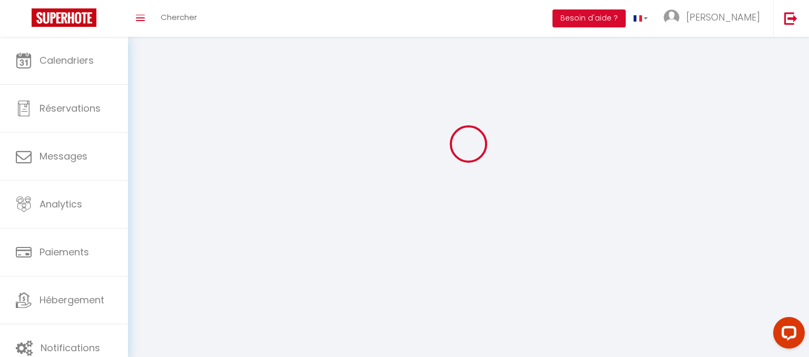
type input "Mas de Bouzou Les Soyssses"
type input "46320"
type input "Grèzes"
type input "t5EBev2NPjordEetdVeumAme8"
type input "rqzuteEtT6l01sV1Em2zAxL3z"
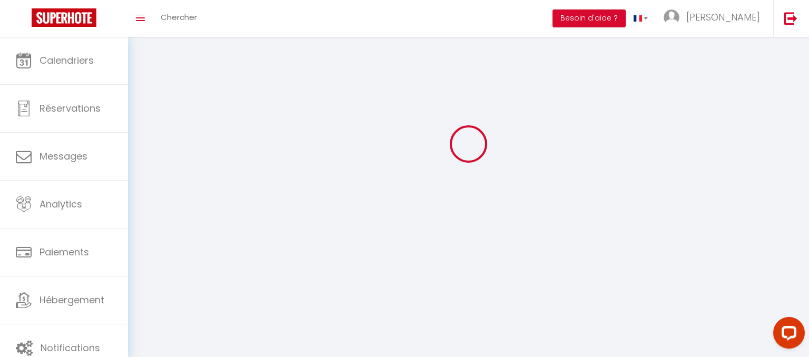
type input "https://app.superhote.com/#/get-available-rentals/rqzuteEtT6l01sV1Em2zAxL3z"
type input "t5EBev2NPjordEetdVeumAme8"
type input "rqzuteEtT6l01sV1Em2zAxL3z"
type input "https://app.superhote.com/#/get-available-rentals/rqzuteEtT6l01sV1Em2zAxL3z"
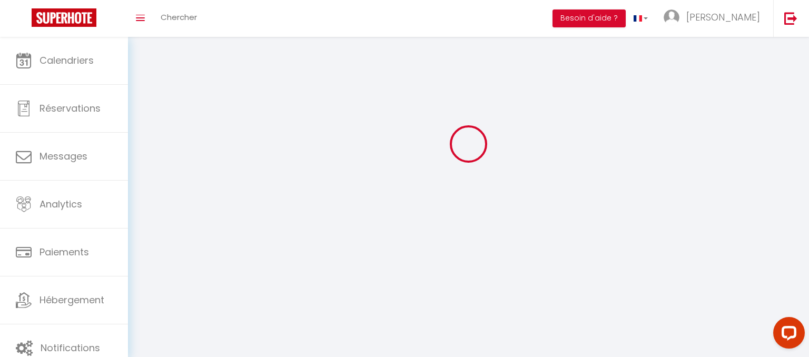
select select "28"
select select "fr"
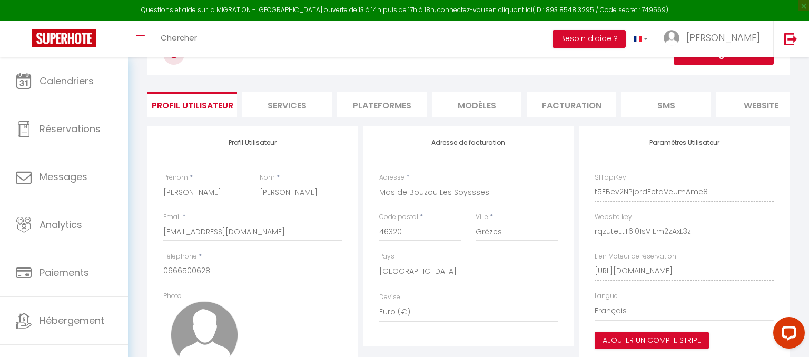
click at [399, 104] on li "Plateformes" at bounding box center [382, 105] width 90 height 26
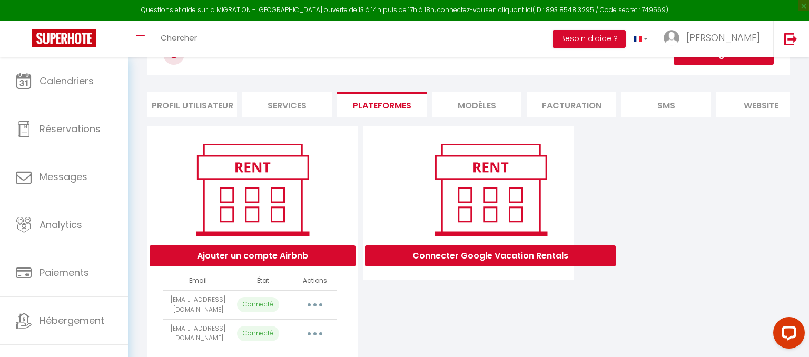
click at [313, 333] on button "button" at bounding box center [314, 333] width 29 height 17
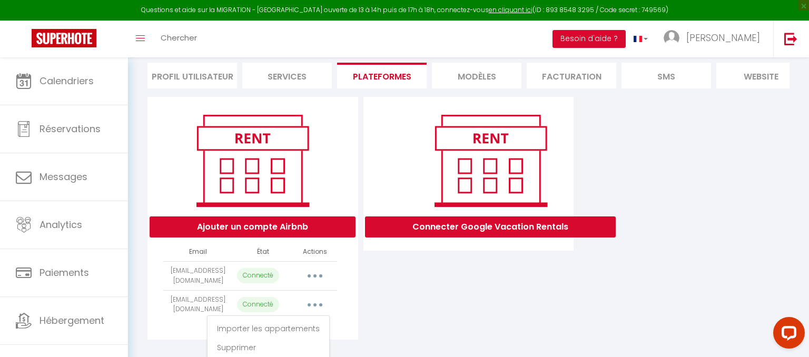
scroll to position [97, 0]
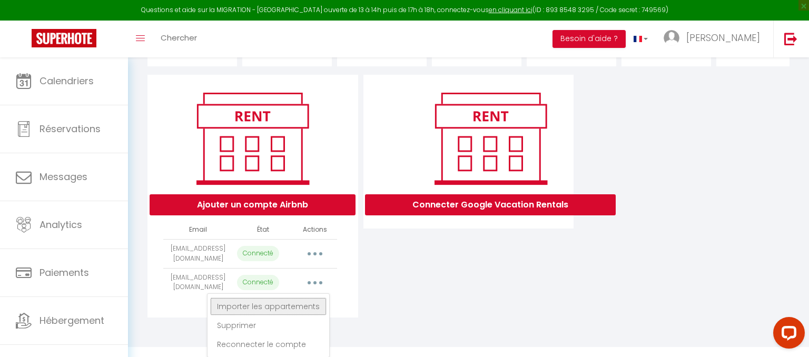
click at [265, 305] on link "Importer les appartements" at bounding box center [268, 306] width 116 height 18
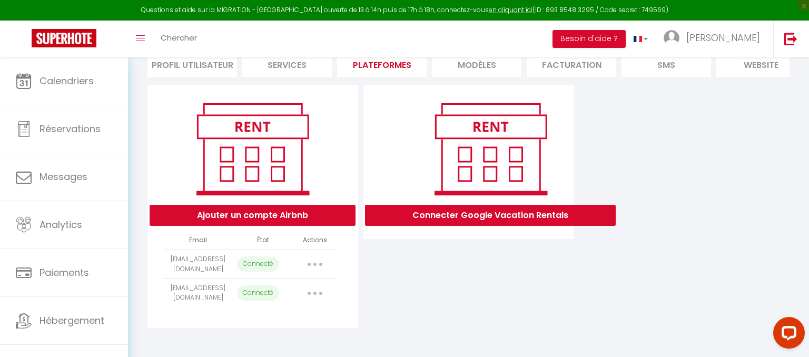
scroll to position [42, 0]
select select
select select "40359"
select select "48903"
select select "61983"
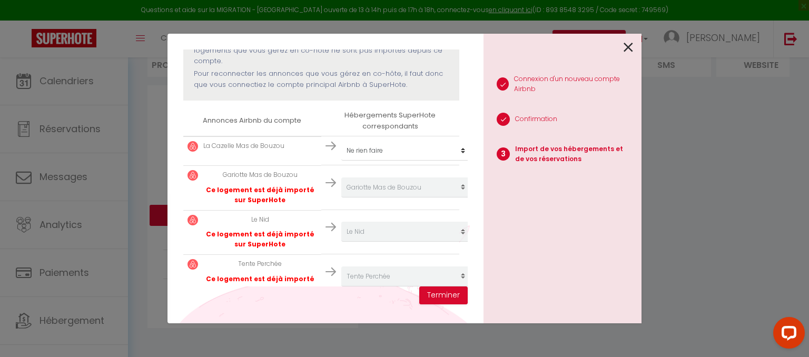
scroll to position [148, 0]
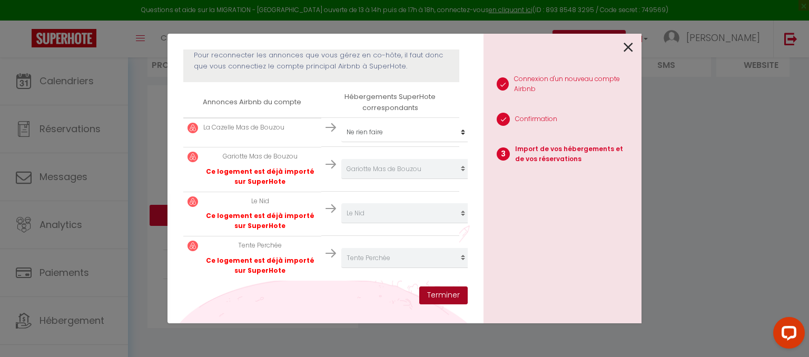
click at [452, 294] on button "Terminer" at bounding box center [443, 295] width 48 height 18
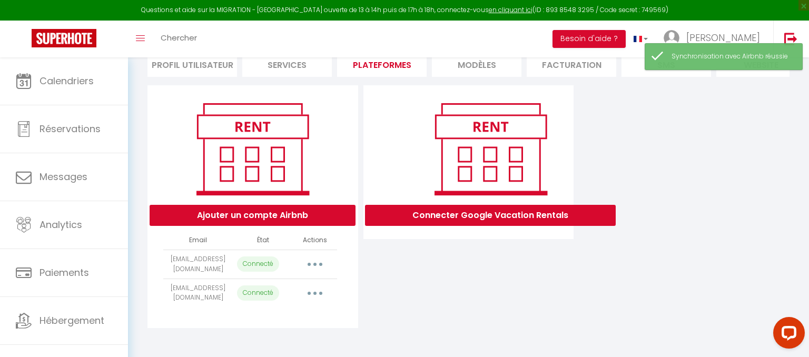
click at [315, 292] on icon "button" at bounding box center [314, 293] width 3 height 3
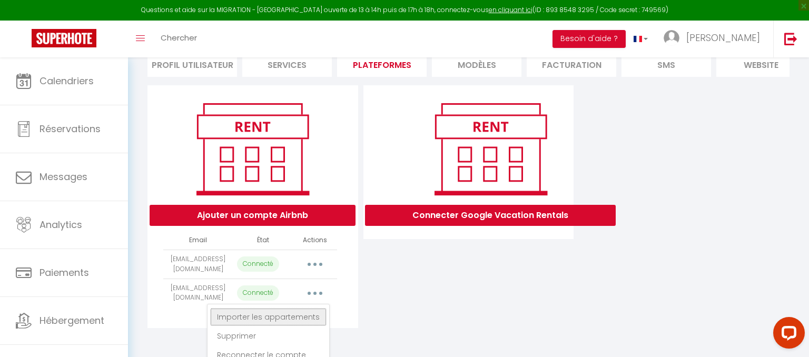
click at [304, 313] on link "Importer les appartements" at bounding box center [268, 317] width 116 height 18
select select
select select "40359"
select select "48903"
select select "61983"
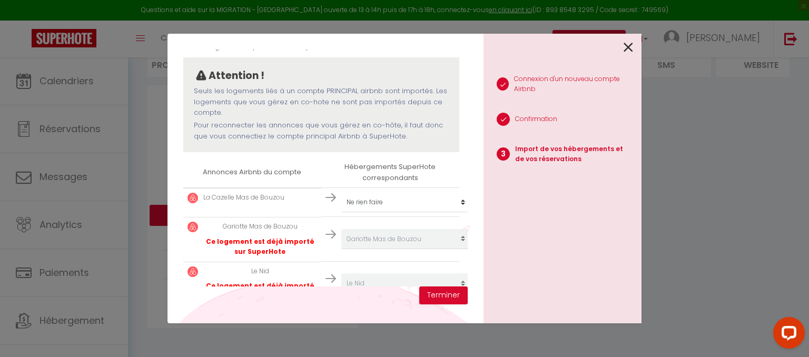
scroll to position [97, 0]
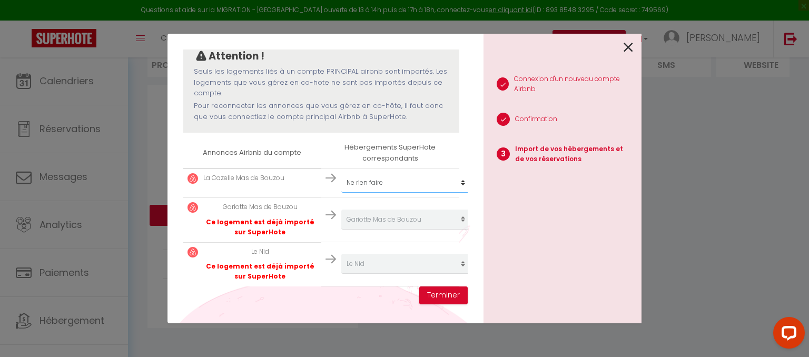
click at [341, 173] on select "Créer un nouveau hébergement Ne rien faire Mas de Bouzou Piloti Le Nid TAKAMAKA…" at bounding box center [406, 183] width 130 height 20
select select "40358"
click option "La Cazelle Mas de Bouzou" at bounding box center [0, 0] width 0 height 0
click at [439, 293] on button "Terminer" at bounding box center [443, 295] width 48 height 18
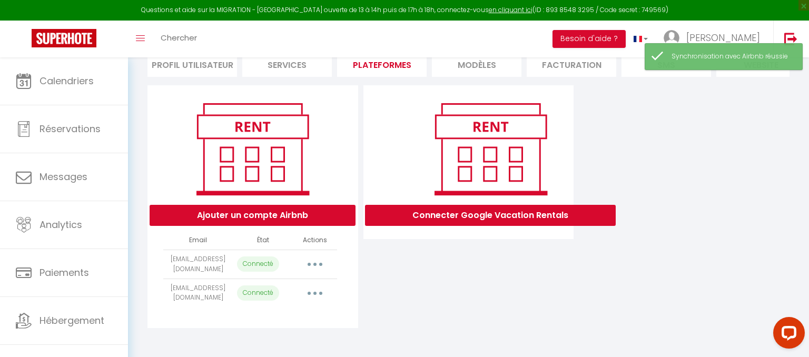
click at [311, 289] on button "button" at bounding box center [314, 293] width 29 height 17
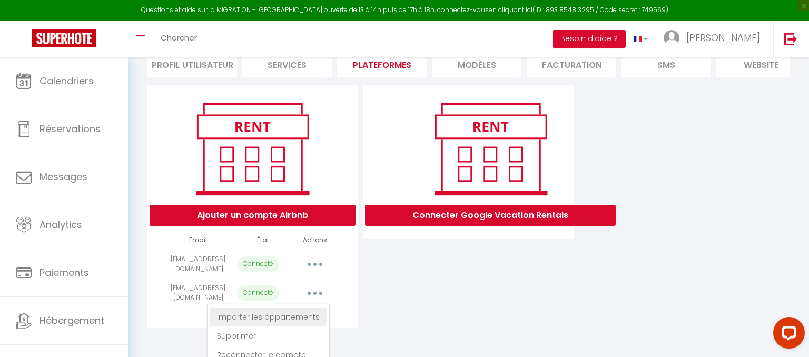
scroll to position [97, 0]
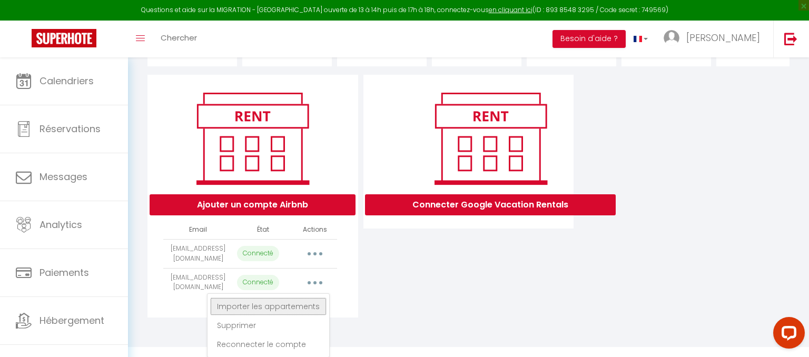
click at [294, 306] on link "Importer les appartements" at bounding box center [268, 306] width 116 height 18
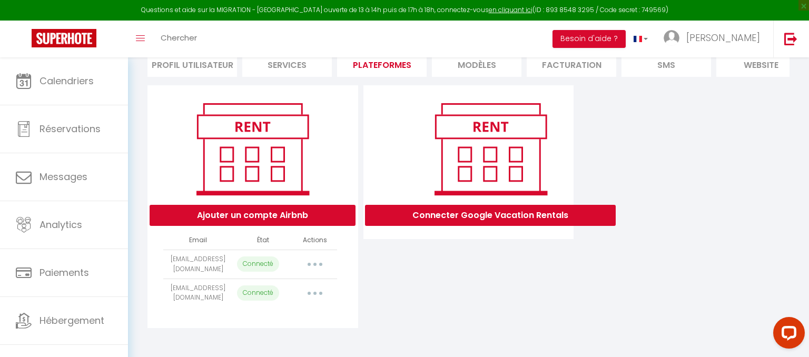
scroll to position [97, 0]
select select "40358"
select select "40359"
select select "48903"
select select "61983"
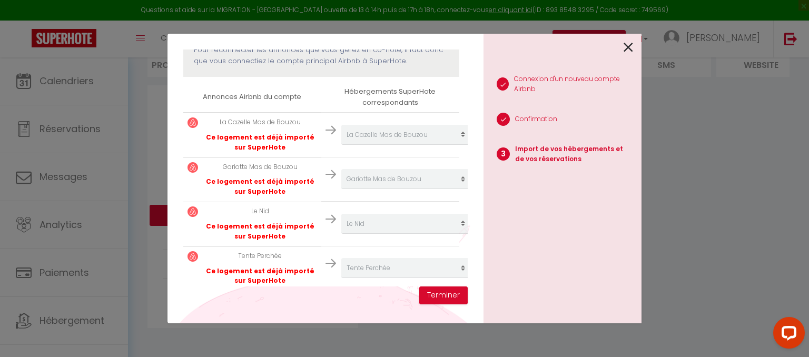
scroll to position [164, 0]
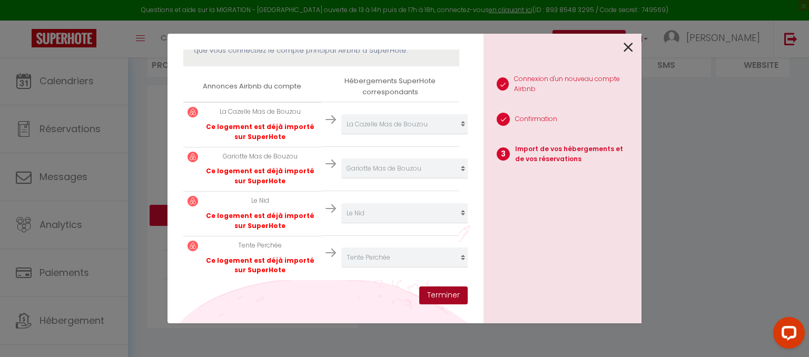
click at [442, 297] on button "Terminer" at bounding box center [443, 295] width 48 height 18
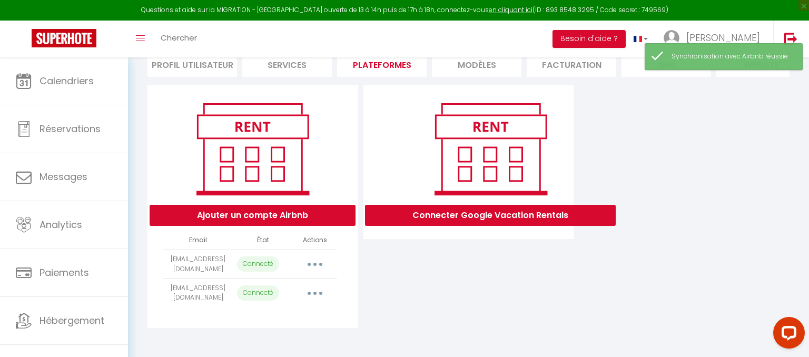
click at [316, 291] on button "button" at bounding box center [314, 293] width 29 height 17
click at [289, 347] on link "Reconnecter le compte" at bounding box center [268, 355] width 116 height 18
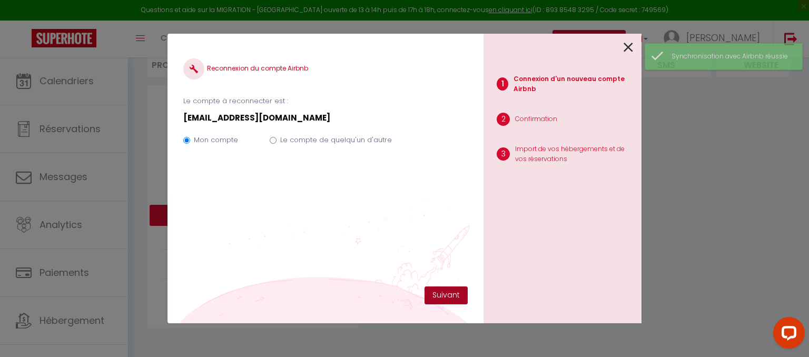
click at [446, 290] on button "Suivant" at bounding box center [445, 295] width 43 height 18
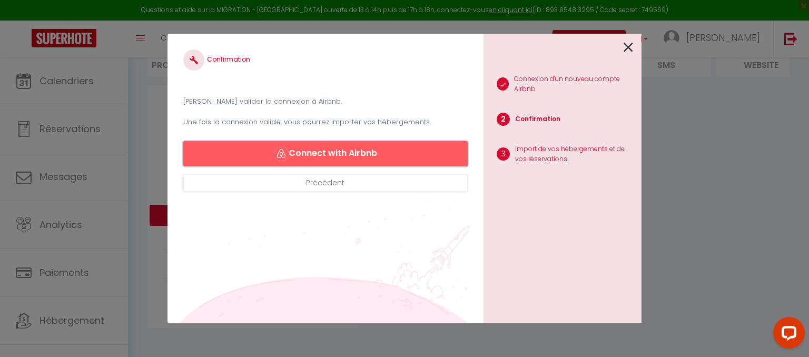
click at [377, 152] on button "Connect with Airbnb" at bounding box center [325, 153] width 284 height 25
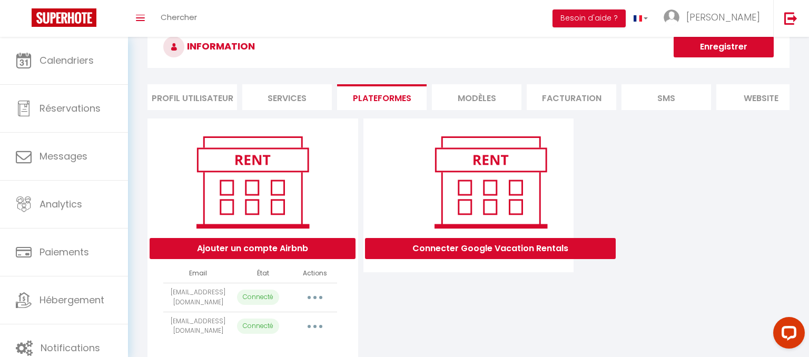
scroll to position [66, 0]
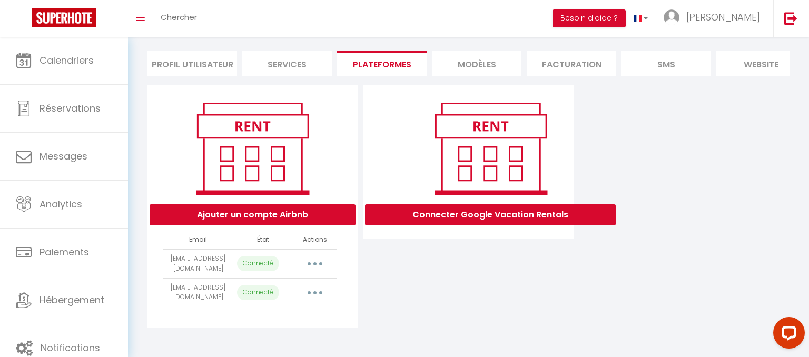
select select "40238"
select select "40239"
select select
select select "40358"
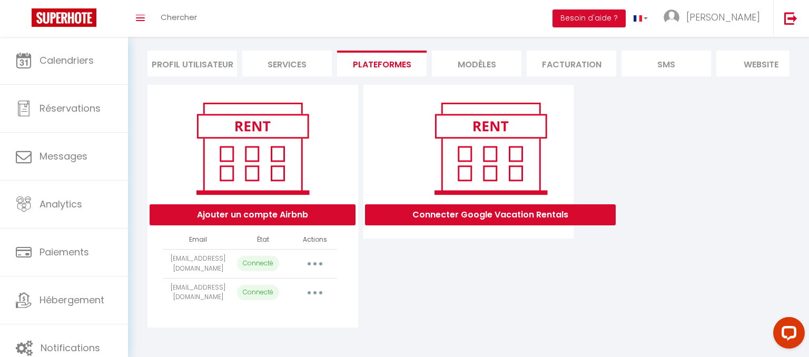
select select "40359"
select select "48903"
select select "61983"
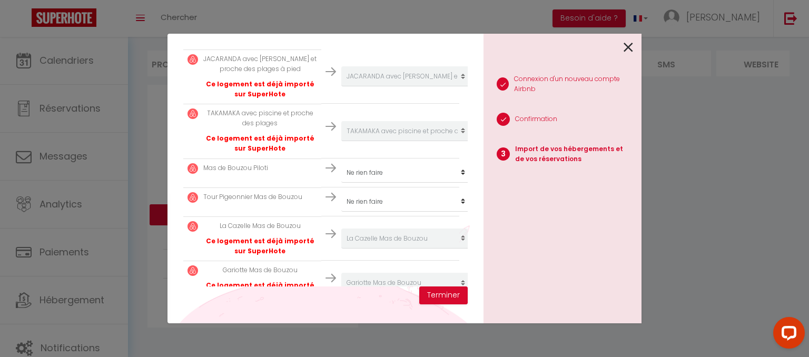
scroll to position [203, 0]
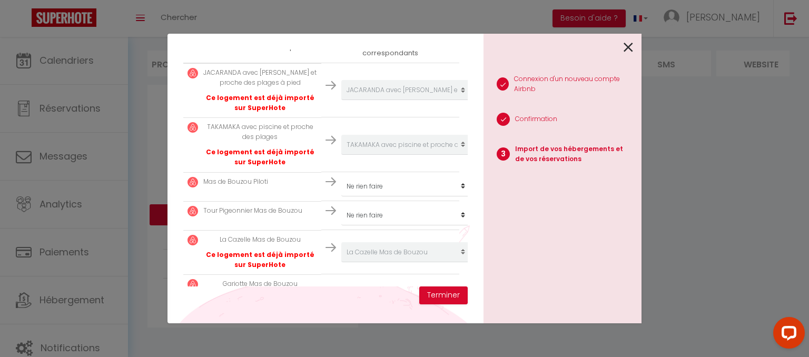
click at [332, 178] on img at bounding box center [330, 181] width 11 height 11
click at [341, 80] on select "Créer un nouveau hébergement Ne rien faire Mas de Bouzou Piloti Le Nid TAKAMAKA…" at bounding box center [406, 90] width 130 height 20
select select "40240"
click option "Mas de Bouzou Piloti" at bounding box center [0, 0] width 0 height 0
click at [332, 212] on img at bounding box center [330, 210] width 11 height 11
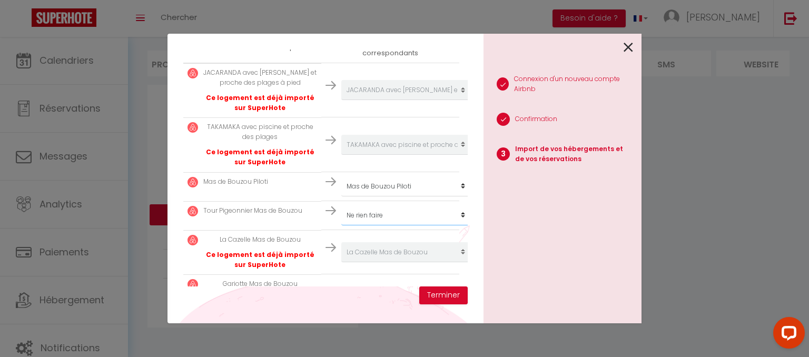
click at [341, 80] on select "Créer un nouveau hébergement Ne rien faire Mas de Bouzou Piloti Le Nid TAKAMAKA…" at bounding box center [406, 90] width 130 height 20
select select "40265"
click option "Tour Pigeonnier Mas de Bouzou" at bounding box center [0, 0] width 0 height 0
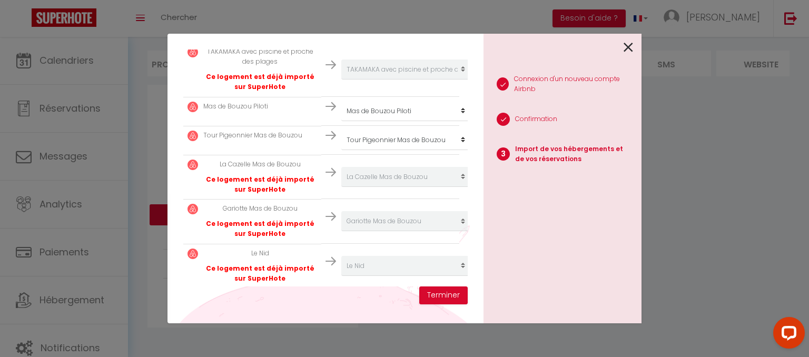
scroll to position [330, 0]
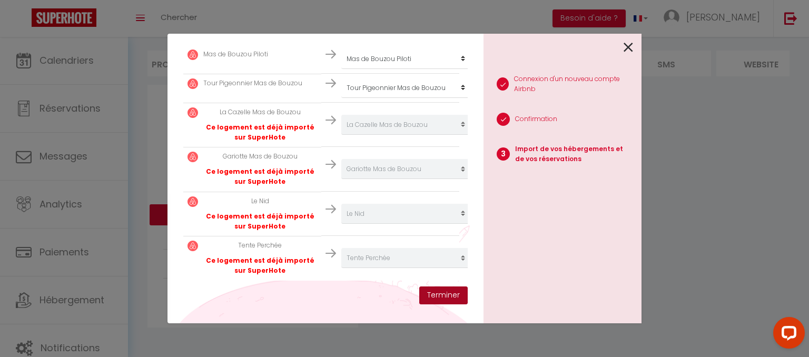
click at [443, 291] on button "Terminer" at bounding box center [443, 295] width 48 height 18
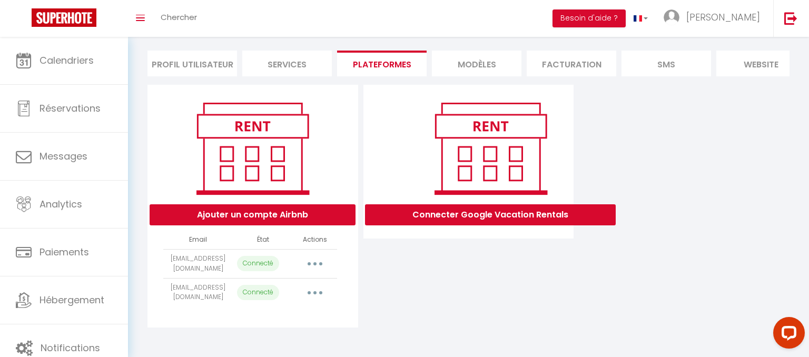
click at [312, 261] on button "button" at bounding box center [314, 263] width 29 height 17
click at [285, 326] on link "Reconnecter le compte" at bounding box center [268, 325] width 116 height 18
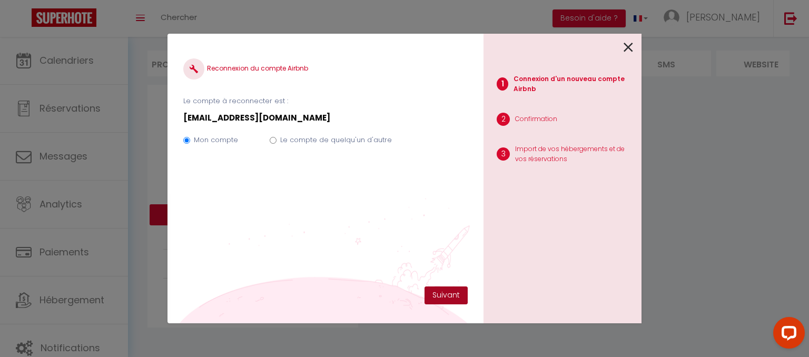
click at [448, 296] on button "Suivant" at bounding box center [445, 295] width 43 height 18
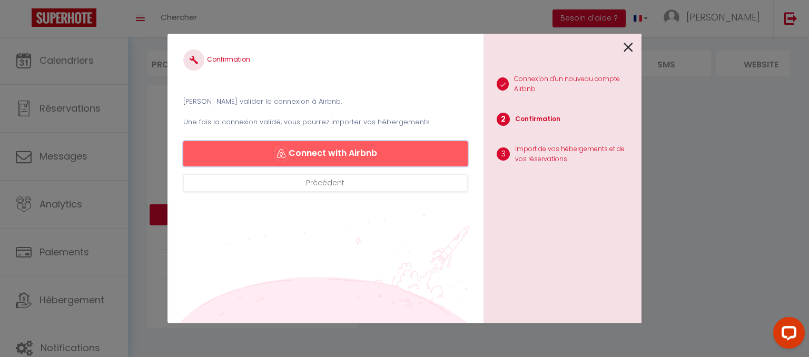
click at [379, 154] on button "Connect with Airbnb" at bounding box center [325, 153] width 284 height 25
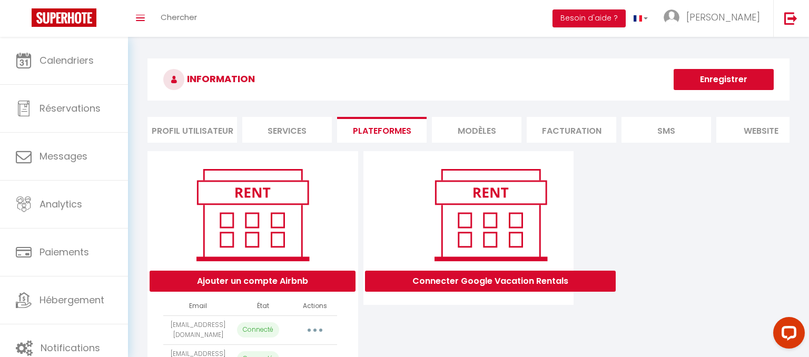
select select "40238"
select select "40239"
select select
select select "40358"
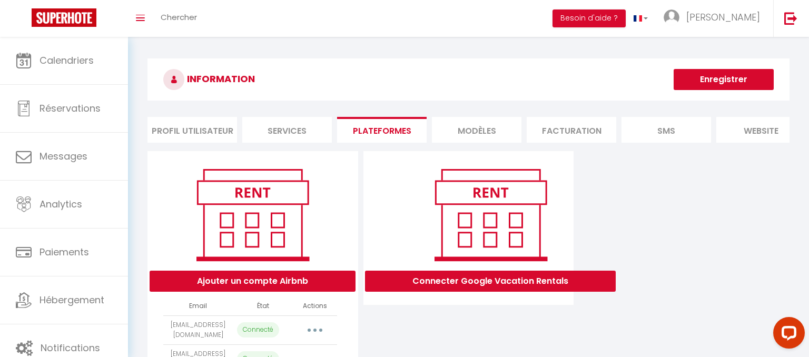
select select "40359"
select select "48903"
select select "61983"
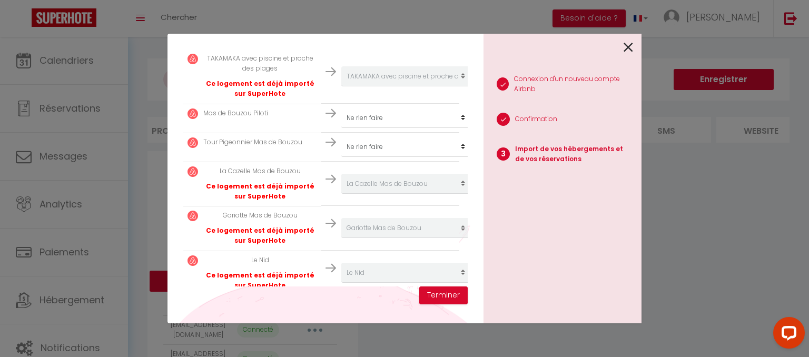
scroll to position [248, 0]
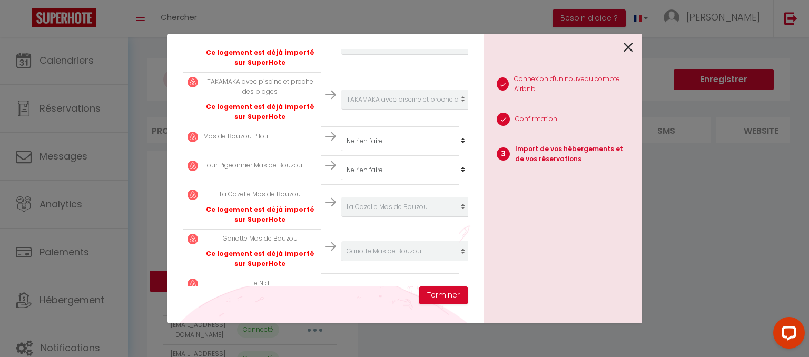
click at [334, 137] on img at bounding box center [330, 136] width 11 height 11
click at [341, 35] on select "Créer un nouveau hébergement Ne rien faire Mas de Bouzou Piloti Le Nid TAKAMAKA…" at bounding box center [406, 45] width 130 height 20
select select "40240"
click option "Mas de Bouzou Piloti" at bounding box center [0, 0] width 0 height 0
click at [341, 35] on select "Créer un nouveau hébergement Ne rien faire Mas de Bouzou Piloti Le Nid TAKAMAKA…" at bounding box center [406, 45] width 130 height 20
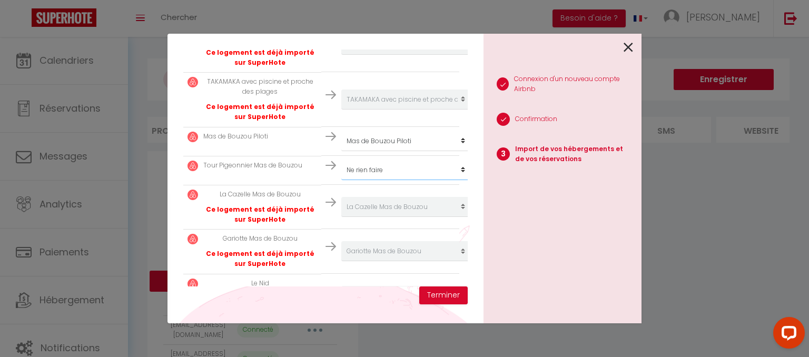
select select "40265"
click option "Tour Pigeonnier Mas de Bouzou" at bounding box center [0, 0] width 0 height 0
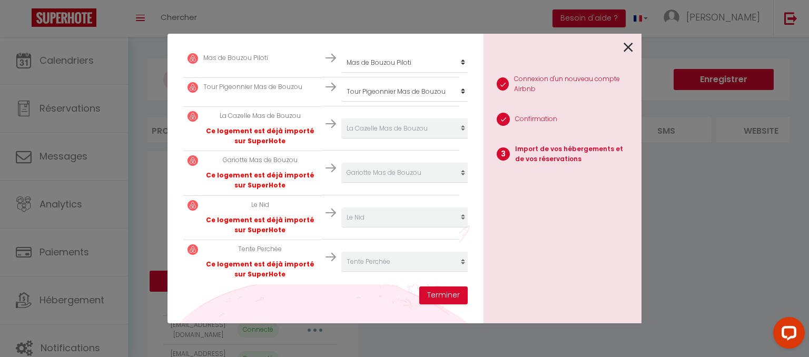
scroll to position [330, 0]
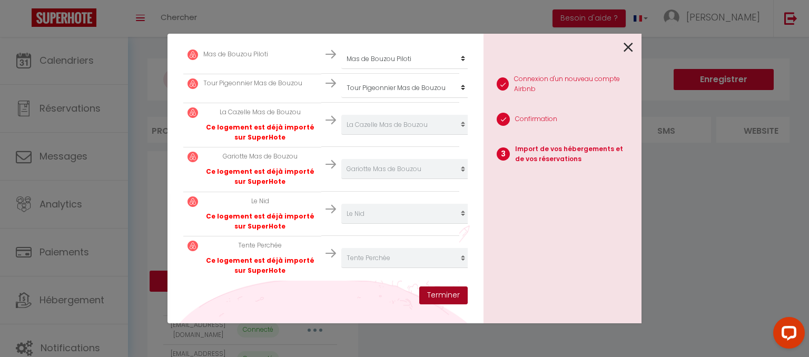
click at [443, 299] on button "Terminer" at bounding box center [443, 295] width 48 height 18
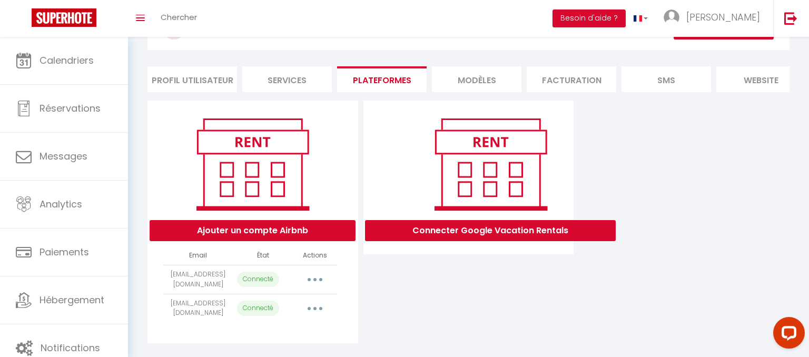
scroll to position [66, 0]
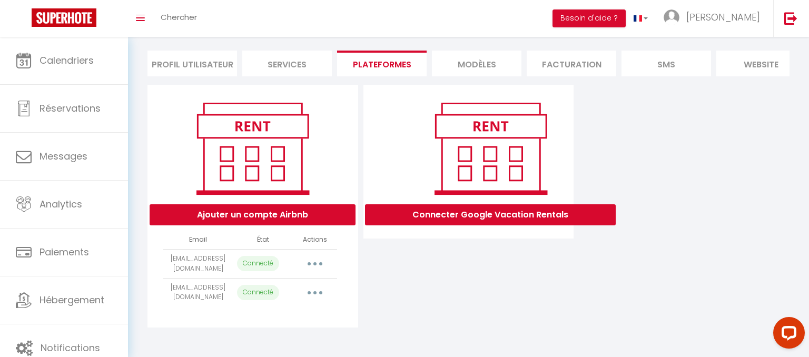
click at [313, 293] on button "button" at bounding box center [314, 292] width 29 height 17
click at [284, 353] on link "Reconnecter le compte" at bounding box center [268, 354] width 116 height 18
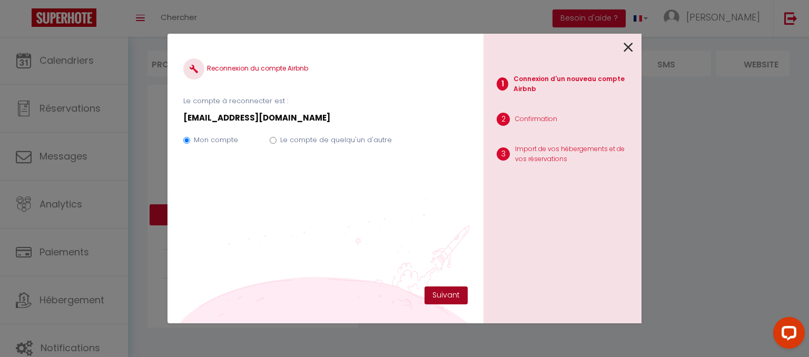
click at [452, 295] on button "Suivant" at bounding box center [445, 295] width 43 height 18
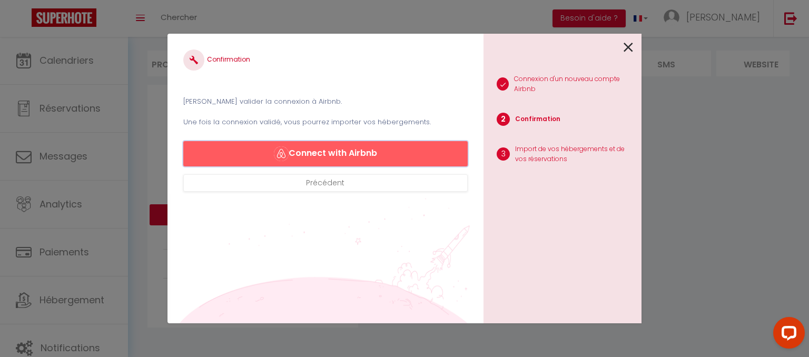
click at [396, 149] on button "Connect with Airbnb" at bounding box center [325, 153] width 284 height 25
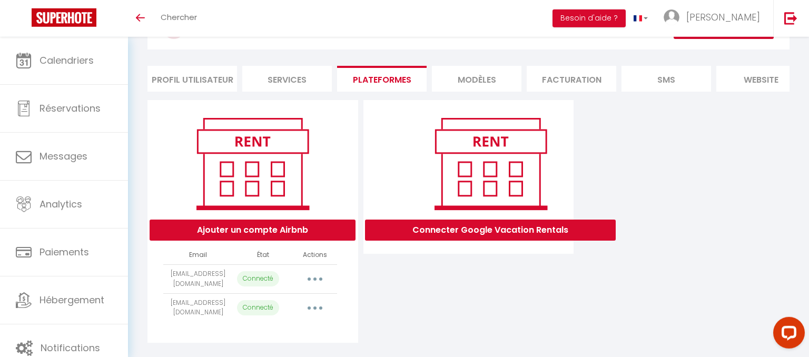
scroll to position [66, 0]
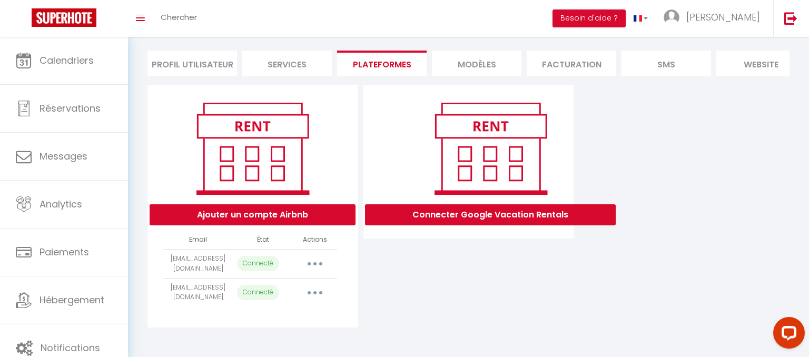
select select "40238"
select select "40239"
select select
select select "40358"
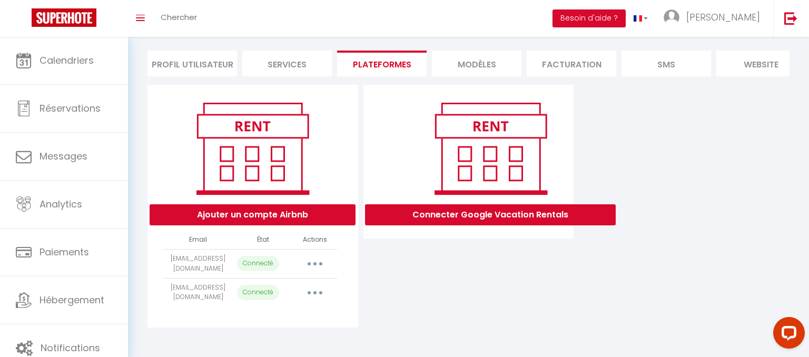
select select "40359"
select select "48903"
select select "61983"
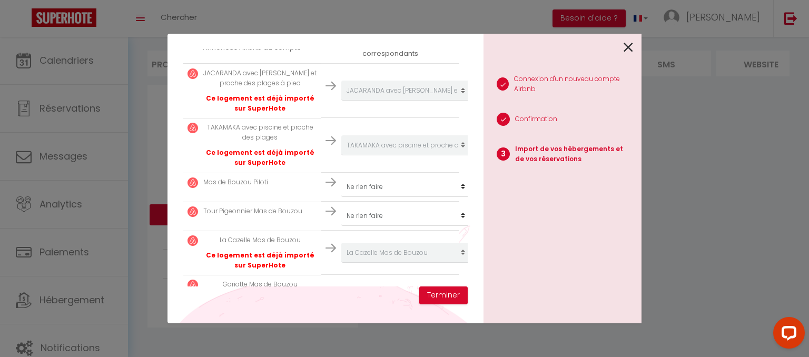
scroll to position [204, 0]
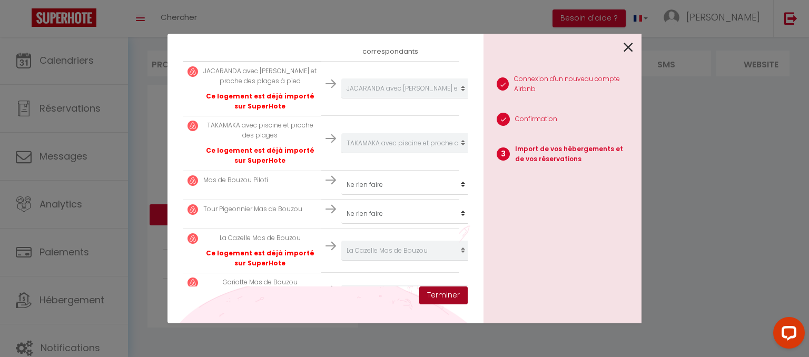
click at [441, 294] on button "Terminer" at bounding box center [443, 295] width 48 height 18
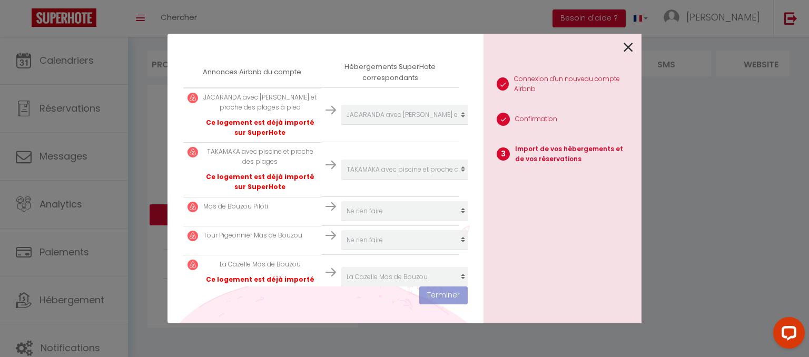
scroll to position [231, 0]
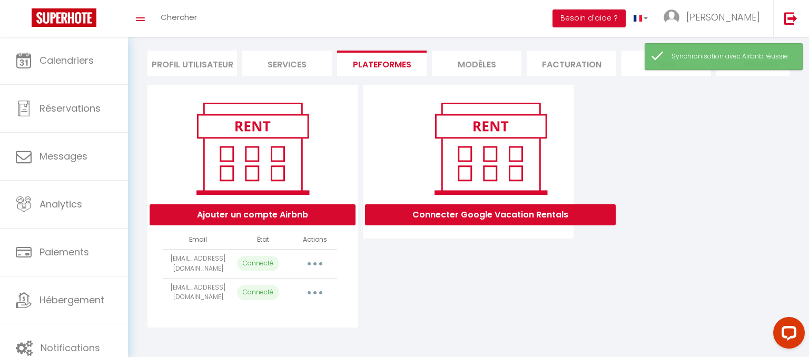
click at [316, 264] on icon "button" at bounding box center [314, 263] width 3 height 3
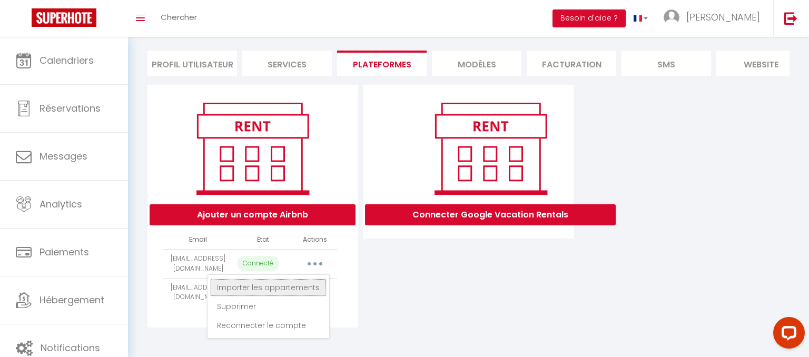
click at [297, 281] on link "Importer les appartements" at bounding box center [268, 288] width 116 height 18
select select "40238"
select select "40239"
select select
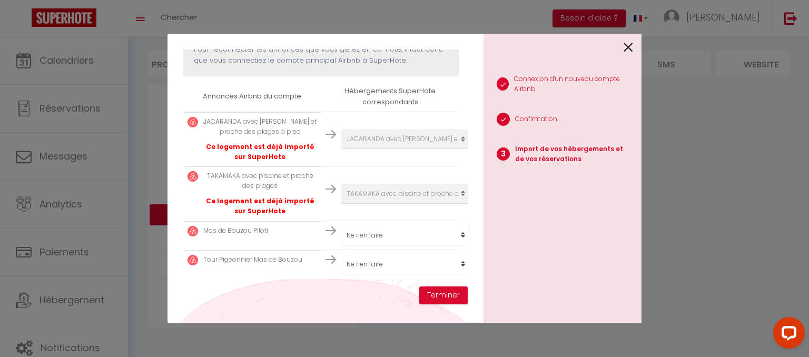
scroll to position [153, 0]
click at [331, 228] on img at bounding box center [330, 231] width 11 height 11
click at [341, 130] on select "Créer un nouveau hébergement Ne rien faire Mas de Bouzou Piloti Le Nid TAKAMAKA…" at bounding box center [406, 140] width 130 height 20
select select "40240"
click option "Mas de Bouzou Piloti" at bounding box center [0, 0] width 0 height 0
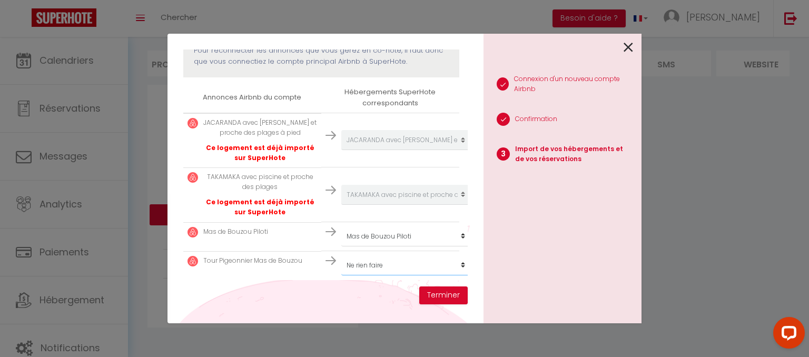
click at [341, 130] on select "Créer un nouveau hébergement Ne rien faire Mas de Bouzou Piloti Le Nid TAKAMAKA…" at bounding box center [406, 140] width 130 height 20
select select "40265"
click option "Tour Pigeonnier Mas de Bouzou" at bounding box center [0, 0] width 0 height 0
click at [450, 295] on button "Terminer" at bounding box center [443, 295] width 48 height 18
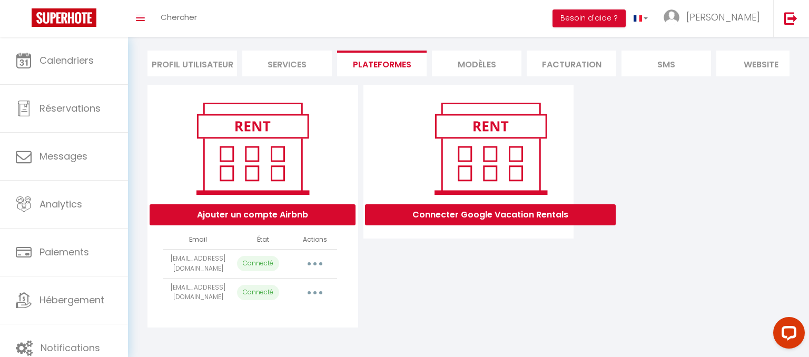
click at [313, 264] on button "button" at bounding box center [314, 263] width 29 height 17
click at [284, 325] on link "Reconnecter le compte" at bounding box center [268, 325] width 116 height 18
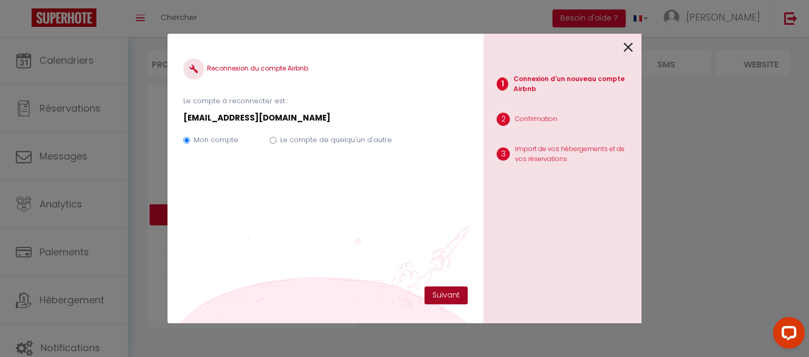
click at [452, 291] on button "Suivant" at bounding box center [445, 295] width 43 height 18
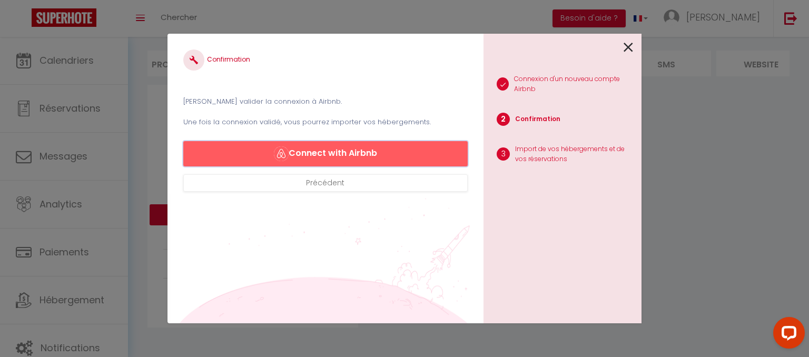
click at [381, 154] on button "Connect with Airbnb" at bounding box center [325, 153] width 284 height 25
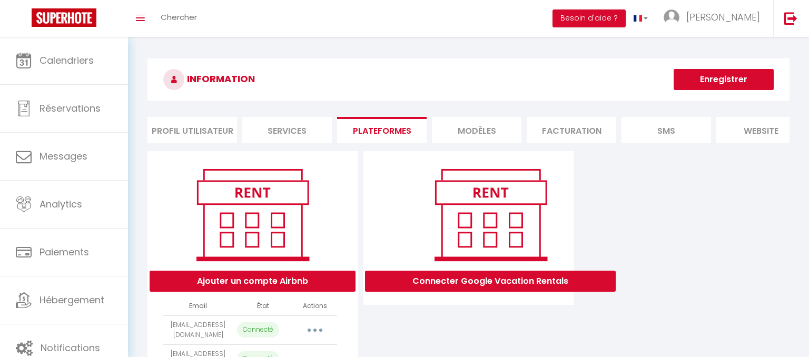
select select "40238"
select select "40239"
select select "40240"
select select "40265"
select select "40358"
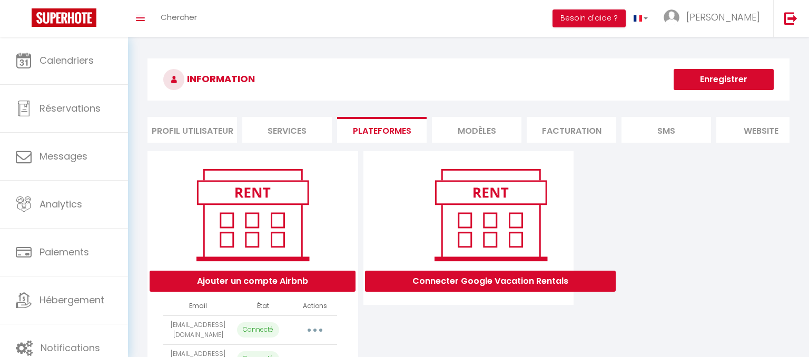
select select "40359"
select select "48903"
select select "61983"
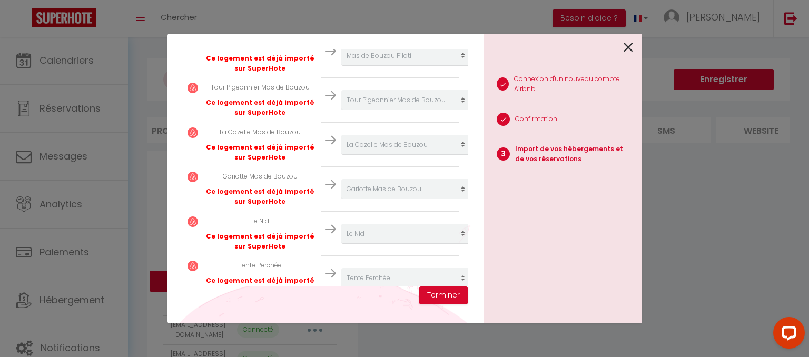
scroll to position [361, 0]
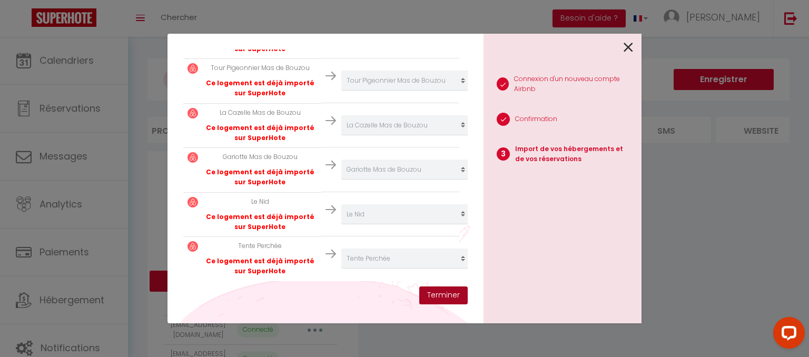
click at [451, 294] on button "Terminer" at bounding box center [443, 295] width 48 height 18
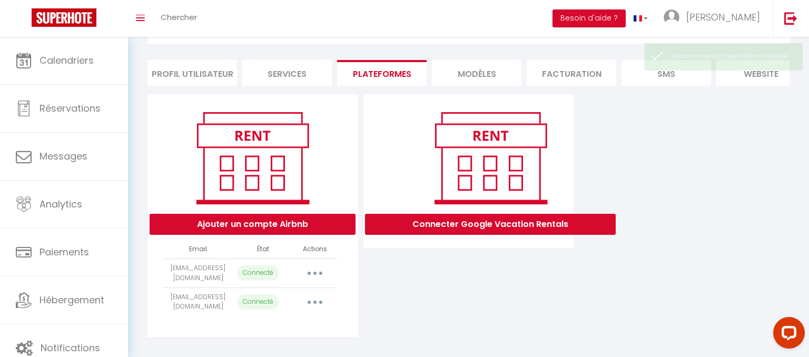
scroll to position [66, 0]
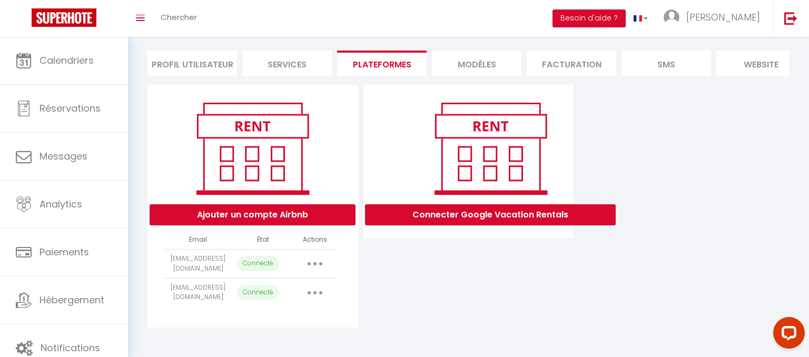
click at [319, 292] on button "button" at bounding box center [314, 292] width 29 height 17
click at [275, 350] on link "Reconnecter le compte" at bounding box center [268, 354] width 116 height 18
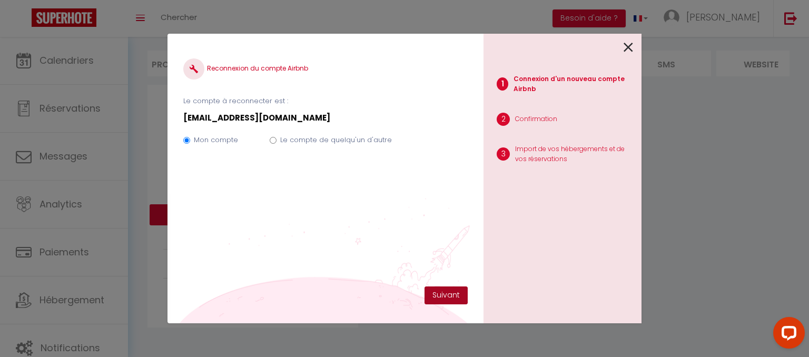
click at [458, 293] on button "Suivant" at bounding box center [445, 295] width 43 height 18
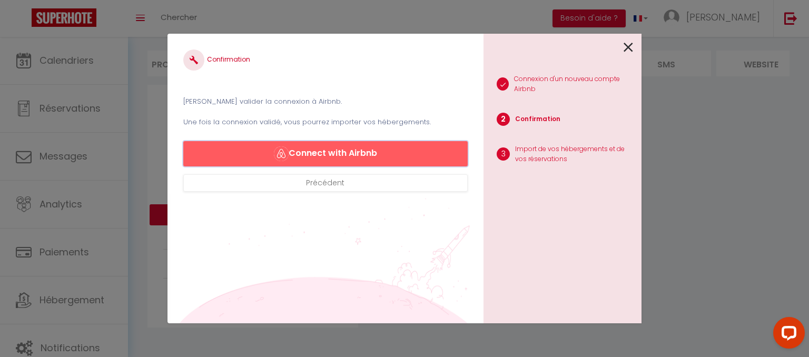
click at [374, 151] on button "Connect with Airbnb" at bounding box center [325, 153] width 284 height 25
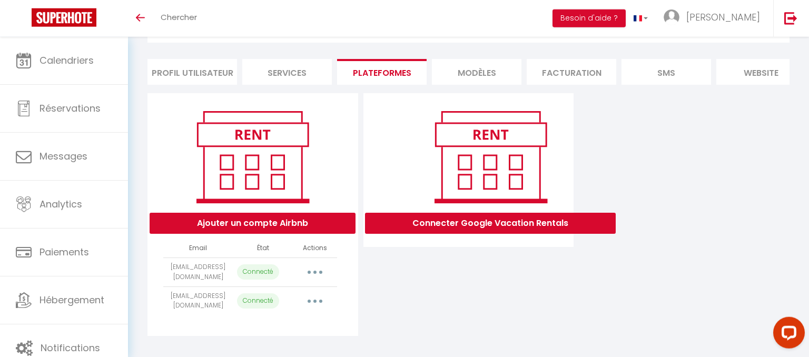
scroll to position [66, 0]
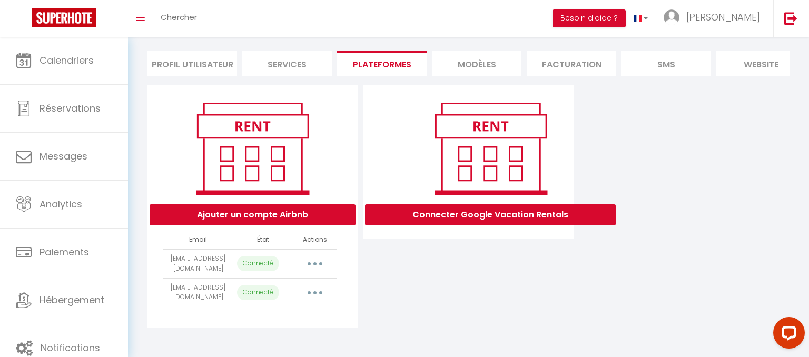
select select "40238"
select select "40239"
select select "40240"
select select "40265"
select select "40358"
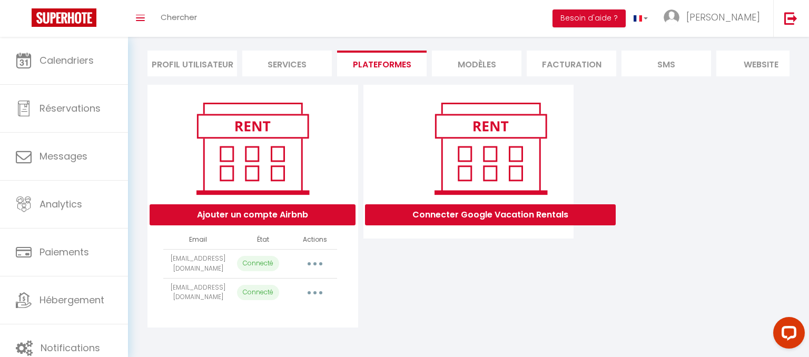
select select "40359"
select select "48903"
select select "61983"
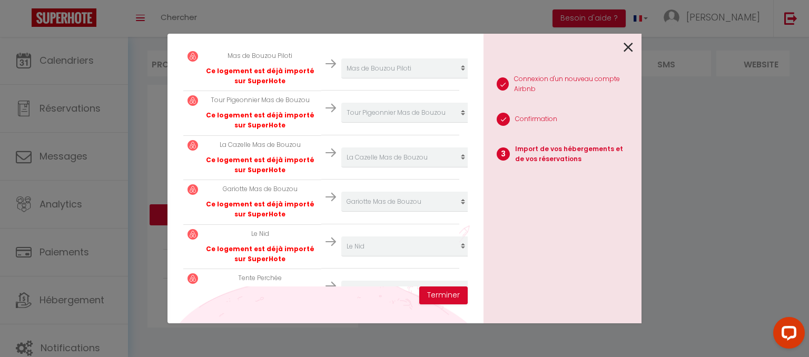
scroll to position [361, 0]
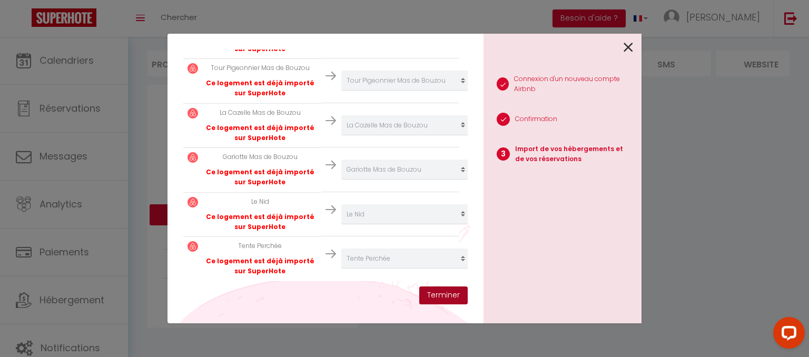
click at [445, 302] on button "Terminer" at bounding box center [443, 295] width 48 height 18
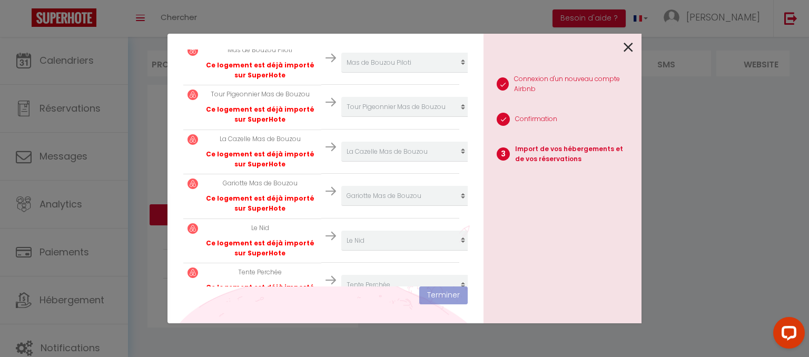
scroll to position [387, 0]
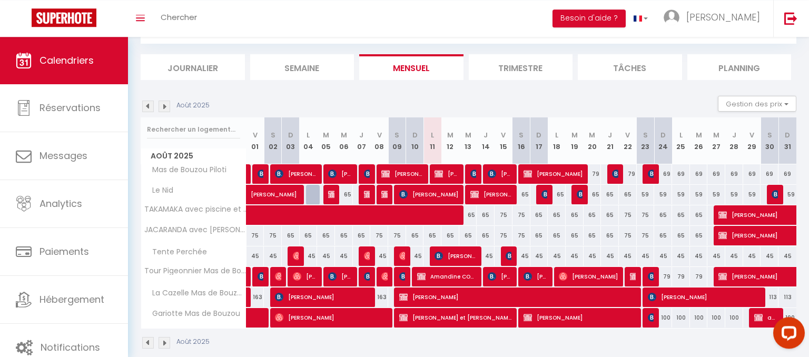
scroll to position [69, 0]
